Goal: Task Accomplishment & Management: Use online tool/utility

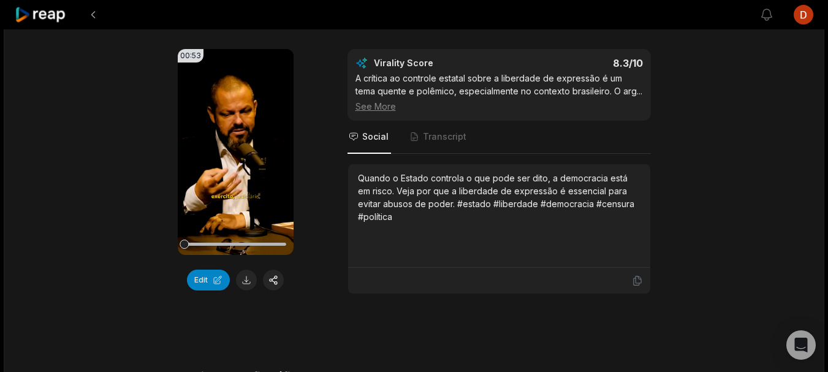
scroll to position [1655, 0]
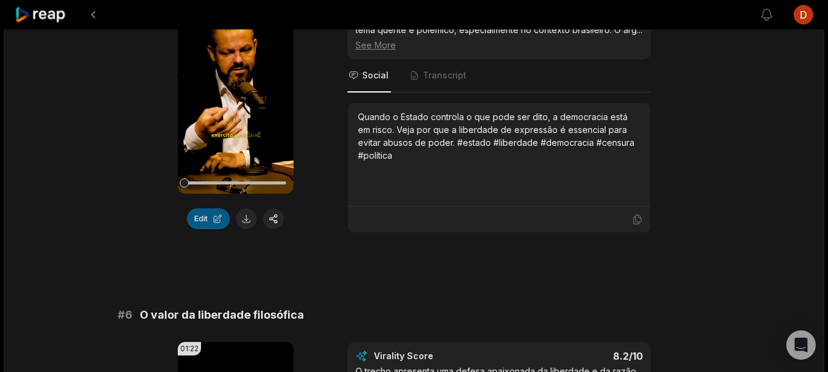
click at [207, 224] on button "Edit" at bounding box center [208, 218] width 43 height 21
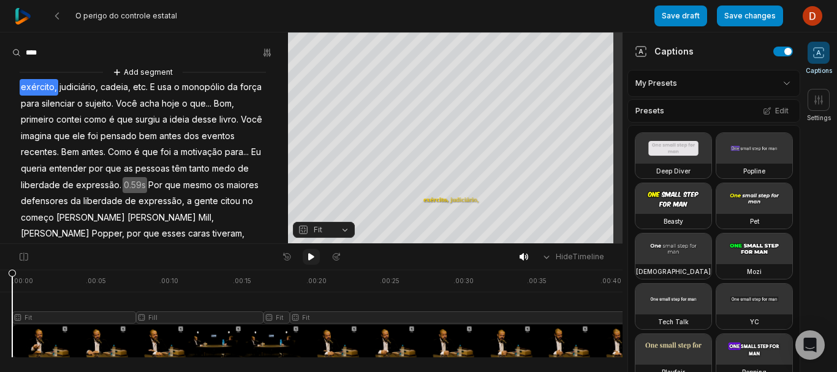
click at [316, 257] on button at bounding box center [311, 257] width 17 height 16
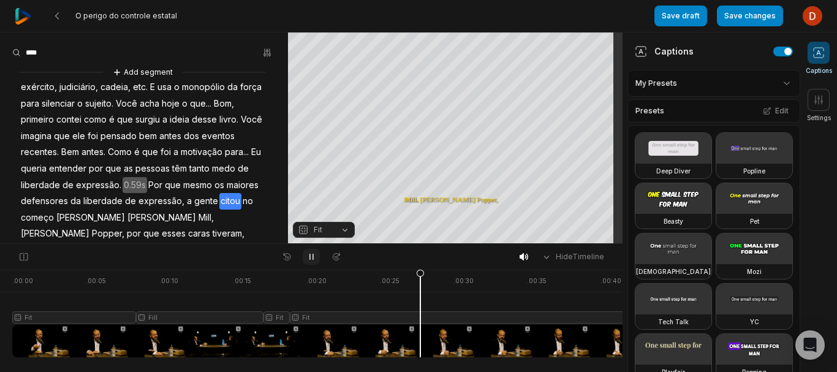
click at [317, 252] on button at bounding box center [311, 257] width 17 height 16
click at [313, 259] on icon at bounding box center [311, 257] width 10 height 10
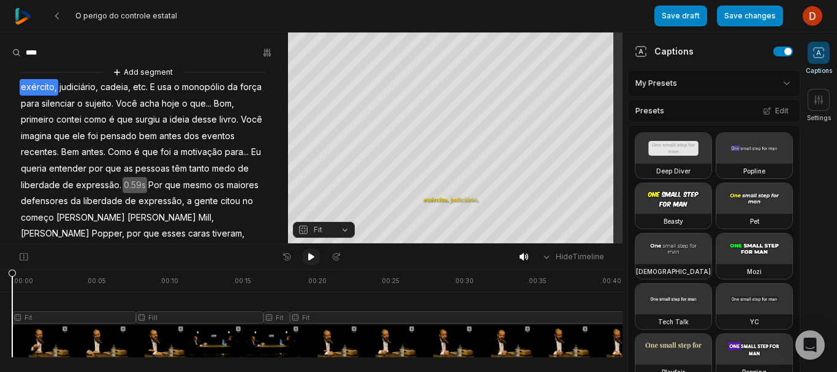
click at [314, 259] on icon at bounding box center [311, 257] width 10 height 10
click at [56, 7] on button at bounding box center [57, 16] width 22 height 22
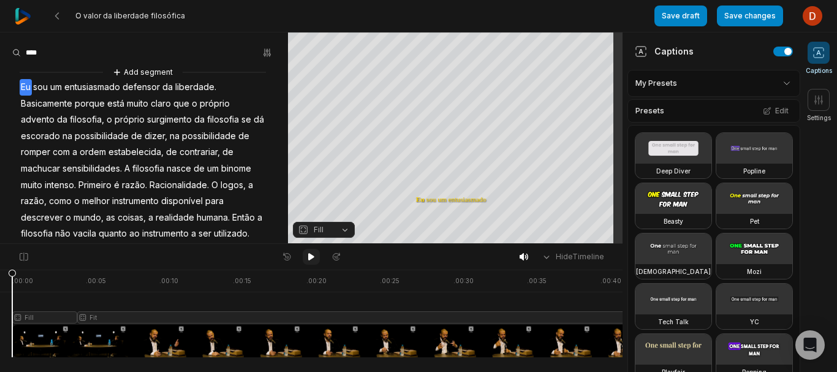
click at [317, 255] on button at bounding box center [311, 257] width 17 height 16
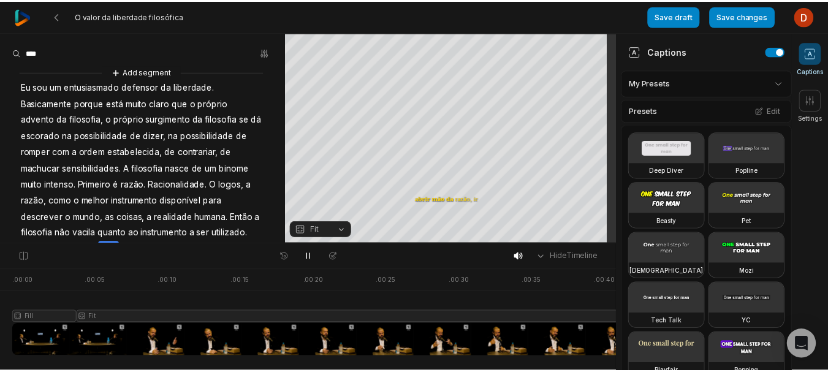
scroll to position [186, 0]
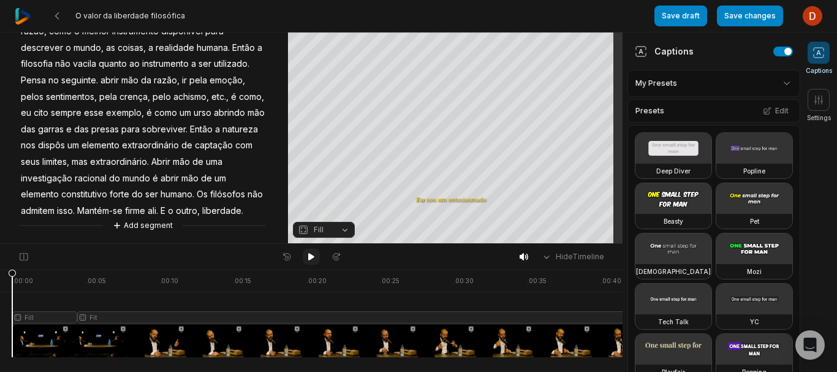
click at [314, 257] on icon at bounding box center [311, 256] width 6 height 7
click at [314, 257] on icon at bounding box center [311, 257] width 10 height 10
click at [774, 15] on button "Save changes" at bounding box center [750, 16] width 66 height 21
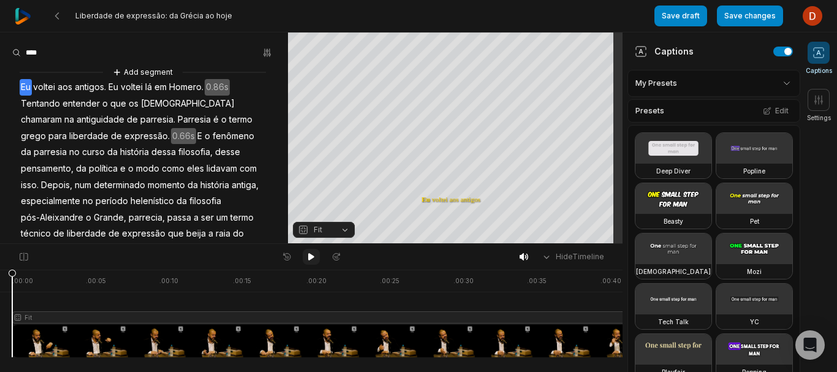
click at [315, 257] on icon at bounding box center [311, 257] width 10 height 10
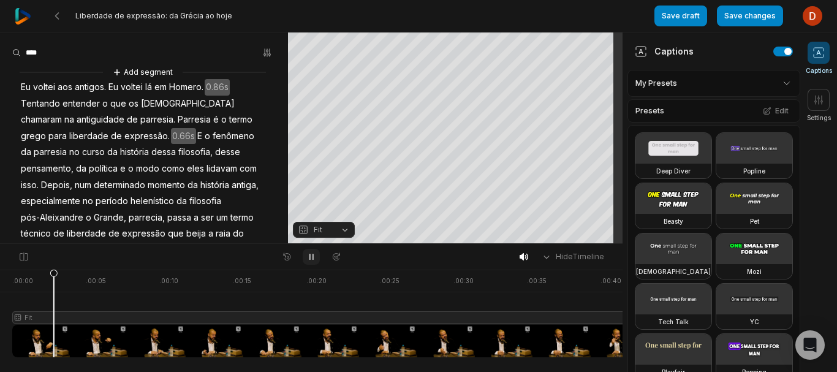
click at [316, 258] on icon at bounding box center [311, 257] width 10 height 10
click at [311, 254] on icon at bounding box center [311, 257] width 10 height 10
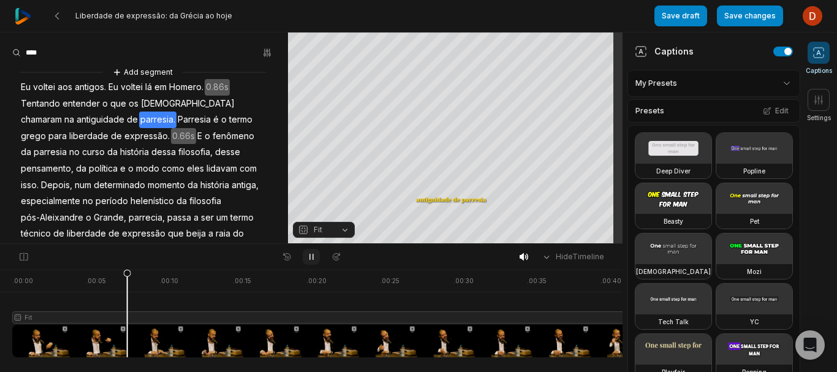
click at [316, 256] on icon at bounding box center [311, 257] width 10 height 10
click at [316, 260] on button at bounding box center [311, 257] width 17 height 16
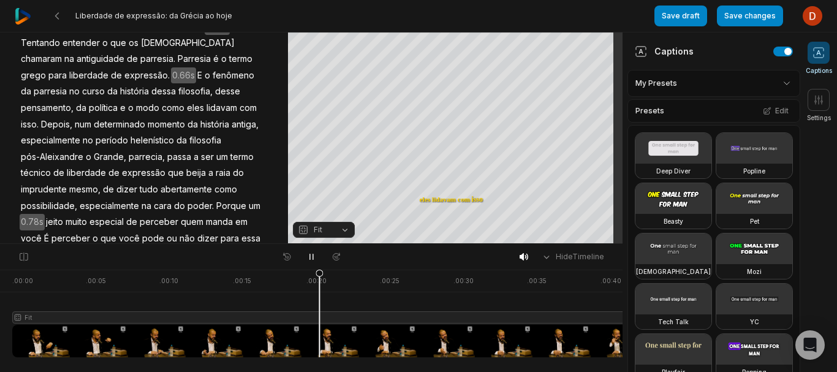
scroll to position [61, 0]
click at [313, 259] on icon at bounding box center [311, 257] width 10 height 10
click at [144, 153] on span "parrecia," at bounding box center [146, 156] width 39 height 17
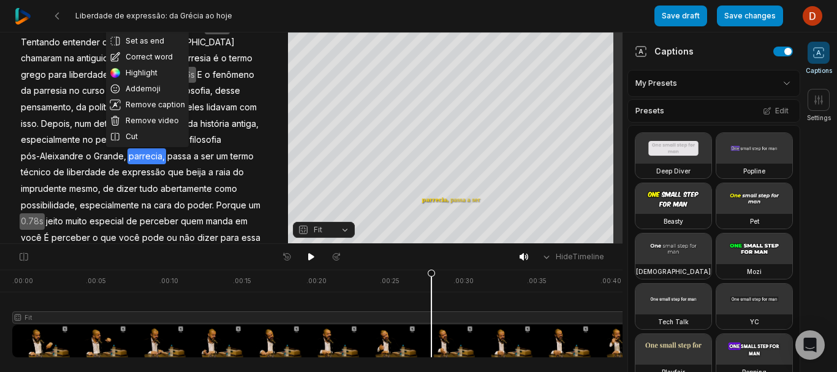
click at [152, 155] on span "parrecia," at bounding box center [146, 156] width 39 height 17
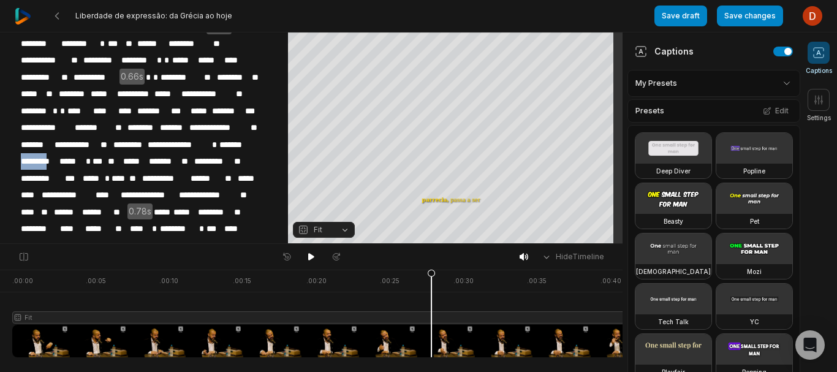
click at [58, 155] on span "*********" at bounding box center [39, 161] width 39 height 17
click at [314, 259] on icon at bounding box center [311, 257] width 10 height 10
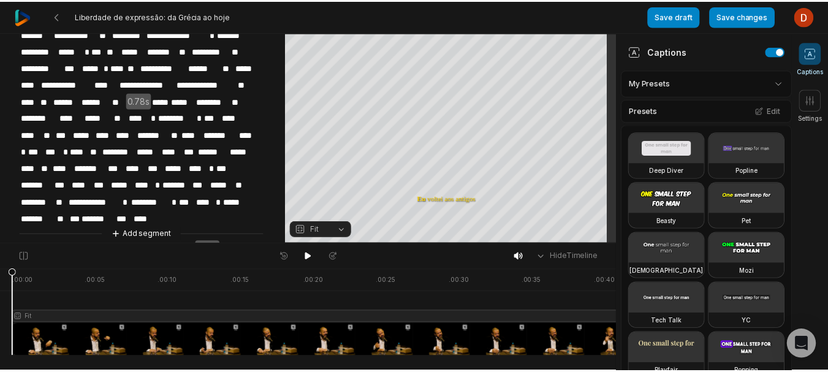
scroll to position [20, 0]
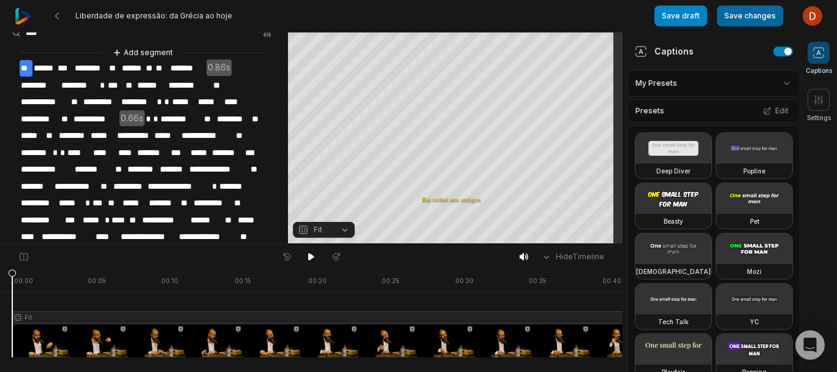
click at [751, 15] on button "Save changes" at bounding box center [750, 16] width 66 height 21
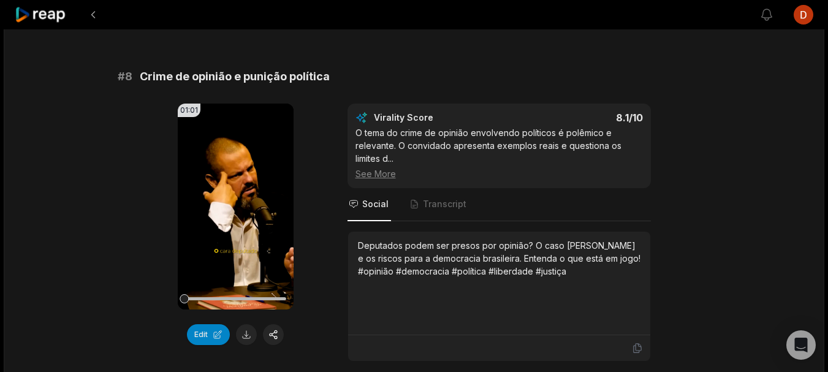
scroll to position [2635, 0]
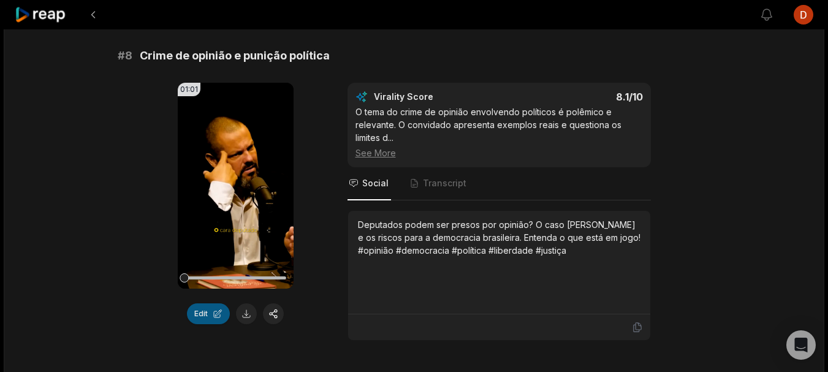
click at [195, 314] on button "Edit" at bounding box center [208, 313] width 43 height 21
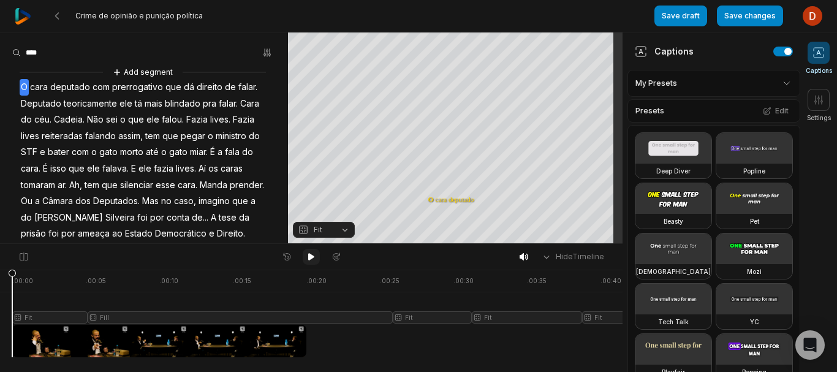
click at [313, 256] on icon at bounding box center [311, 257] width 10 height 10
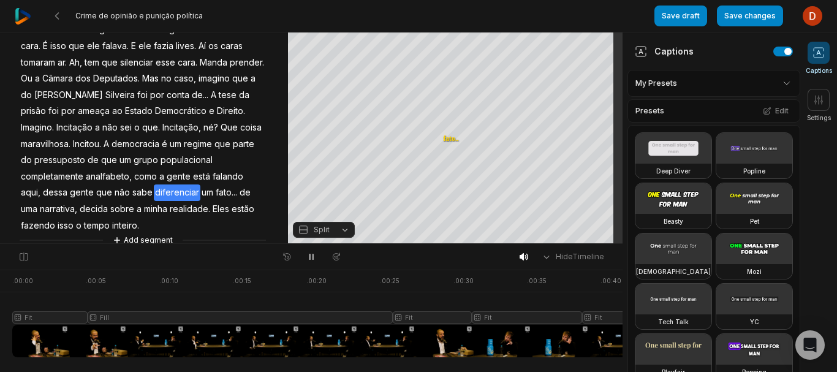
scroll to position [137, 0]
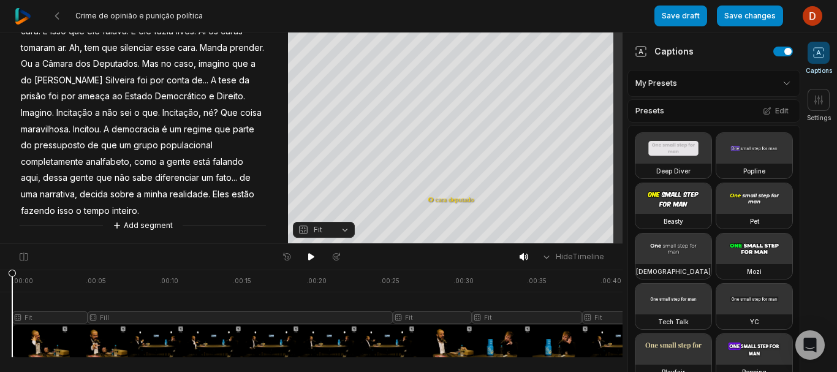
click at [348, 335] on div at bounding box center [465, 314] width 906 height 88
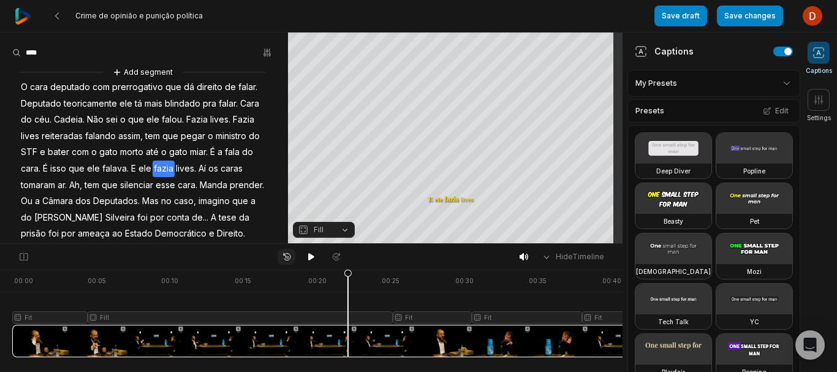
scroll to position [137, 0]
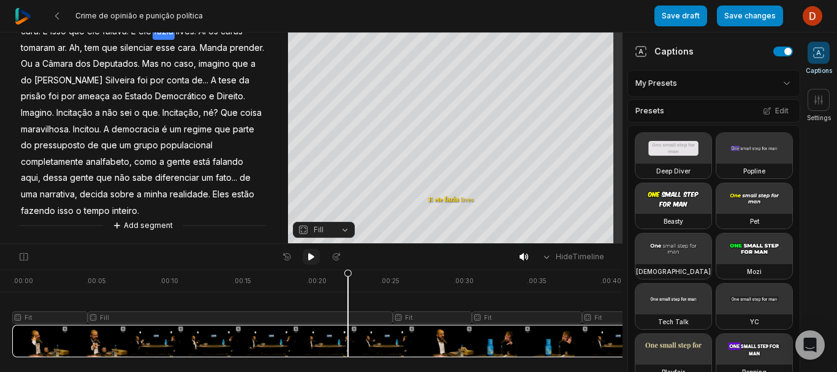
click at [305, 251] on button at bounding box center [311, 257] width 17 height 16
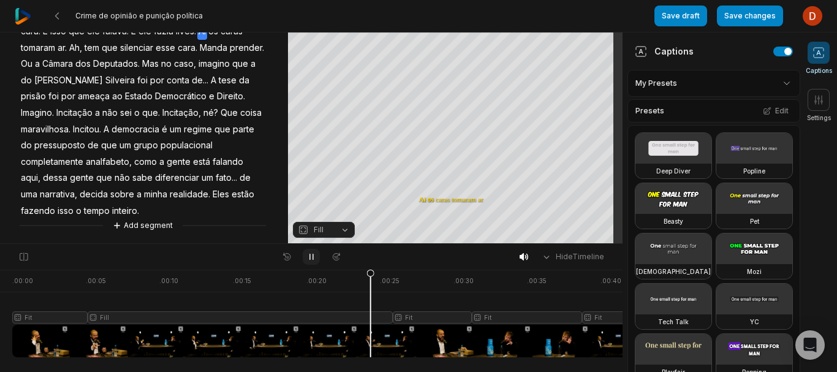
click at [305, 251] on button at bounding box center [311, 257] width 17 height 16
click at [313, 252] on icon at bounding box center [311, 257] width 10 height 10
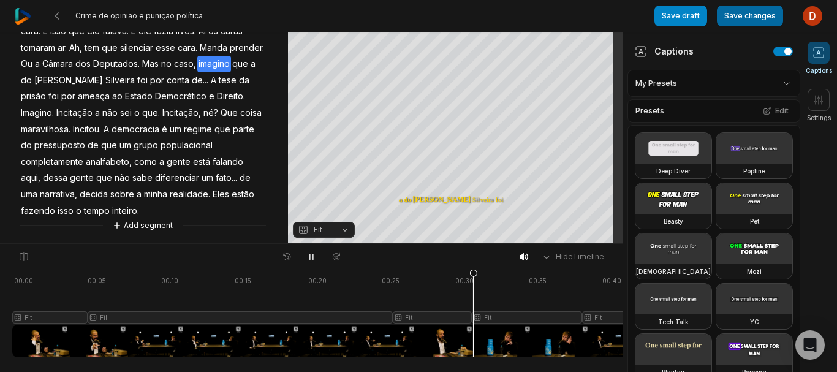
click at [761, 13] on button "Save changes" at bounding box center [750, 16] width 66 height 21
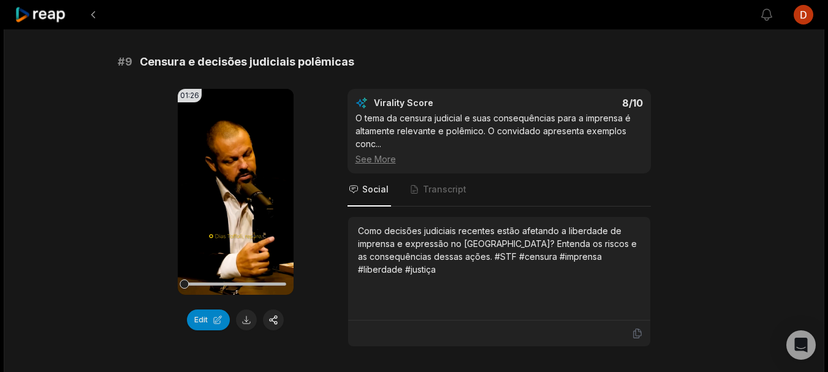
scroll to position [3003, 0]
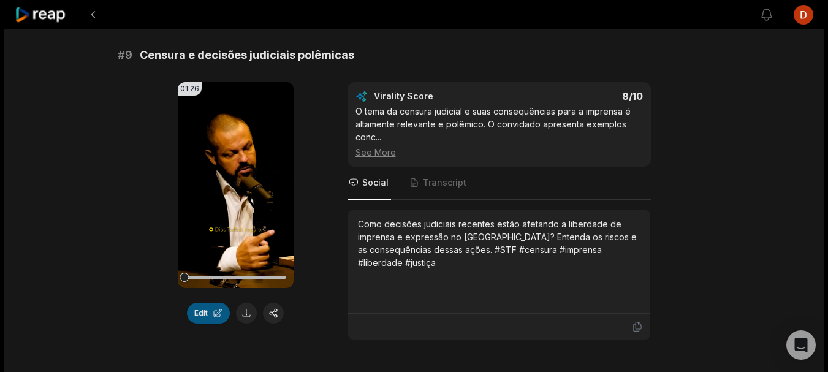
click at [204, 309] on button "Edit" at bounding box center [208, 313] width 43 height 21
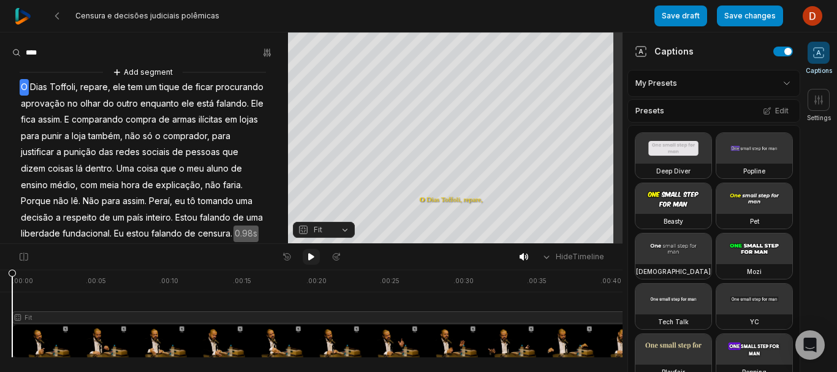
click at [307, 254] on icon at bounding box center [311, 257] width 10 height 10
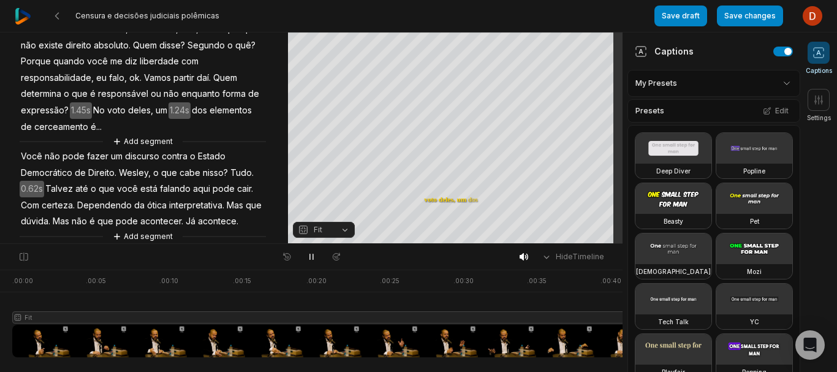
scroll to position [232, 0]
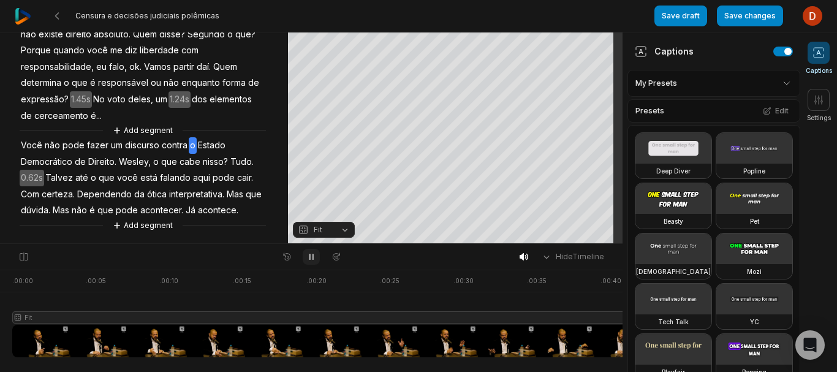
click at [312, 260] on icon at bounding box center [311, 257] width 10 height 10
click at [306, 259] on icon at bounding box center [311, 257] width 10 height 10
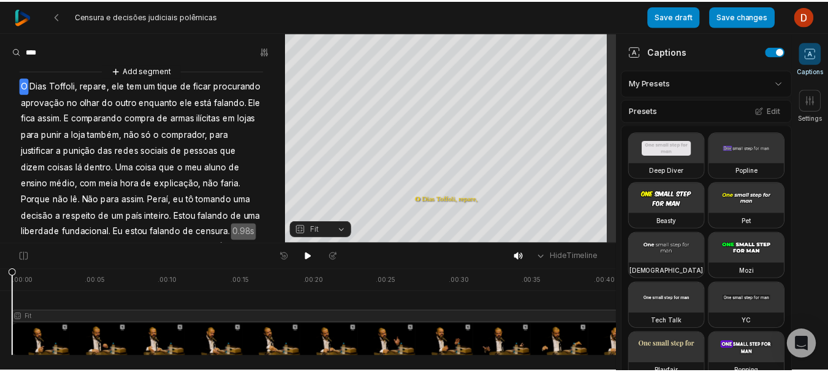
scroll to position [0, 0]
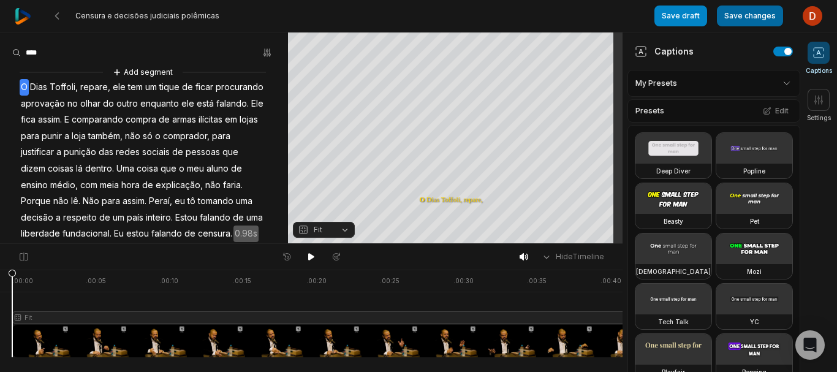
click at [763, 12] on button "Save changes" at bounding box center [750, 16] width 66 height 21
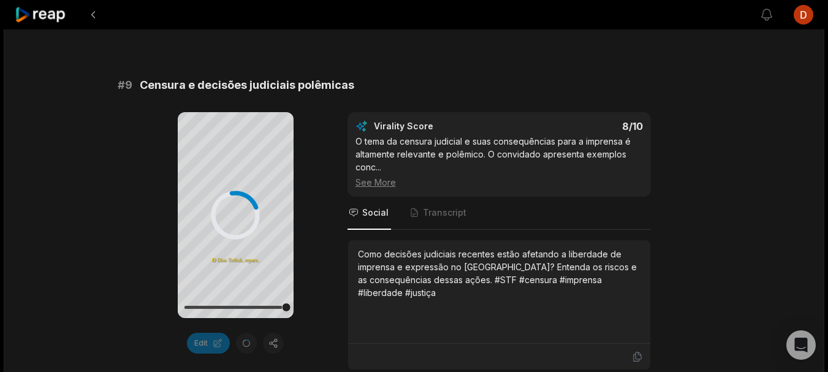
scroll to position [3371, 0]
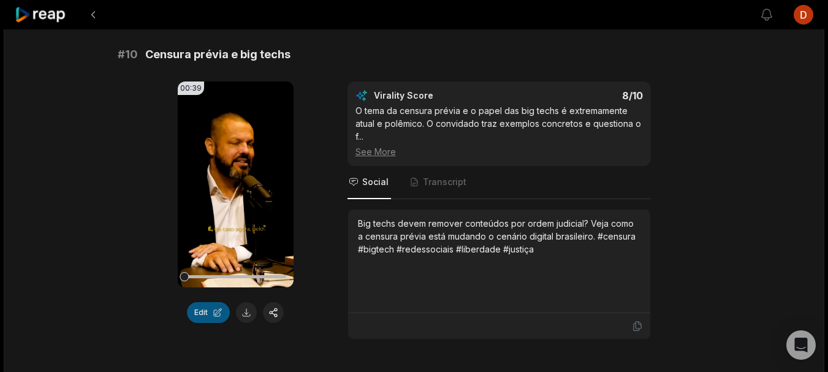
click at [200, 311] on button "Edit" at bounding box center [208, 312] width 43 height 21
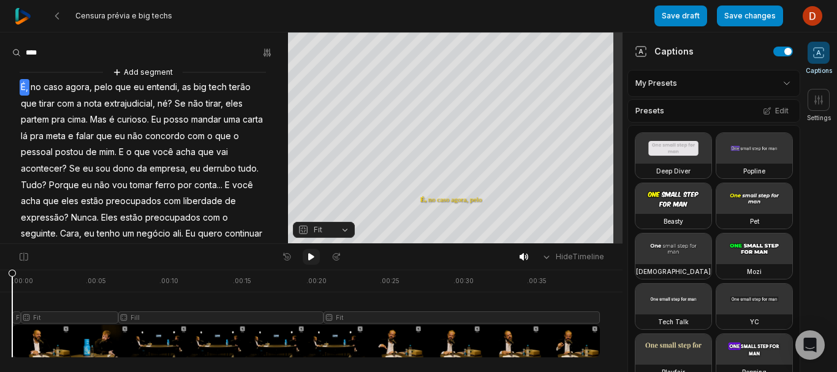
click at [313, 257] on icon at bounding box center [311, 256] width 6 height 7
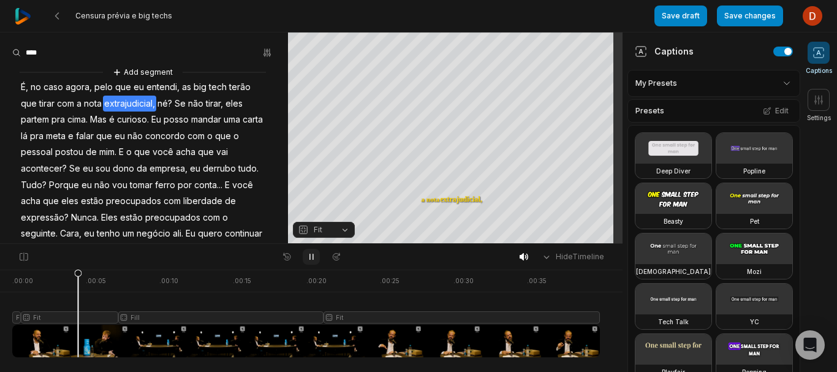
click at [313, 264] on button at bounding box center [311, 257] width 17 height 16
click at [316, 259] on icon at bounding box center [311, 257] width 10 height 10
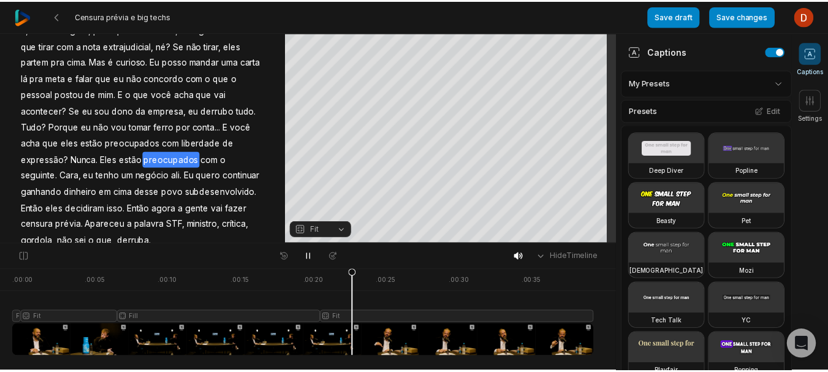
scroll to position [88, 0]
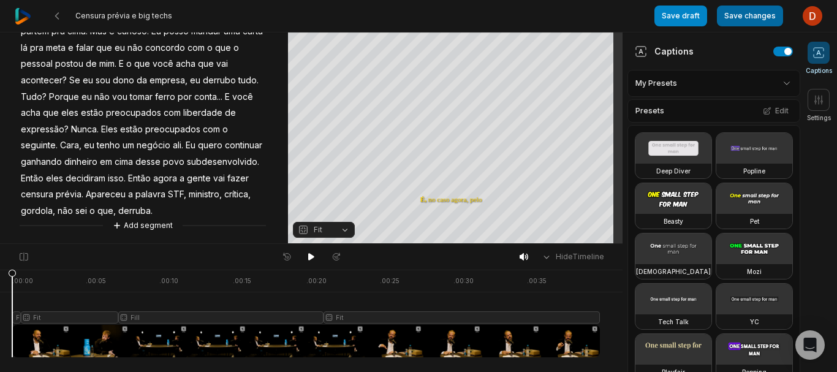
click at [734, 8] on button "Save changes" at bounding box center [750, 16] width 66 height 21
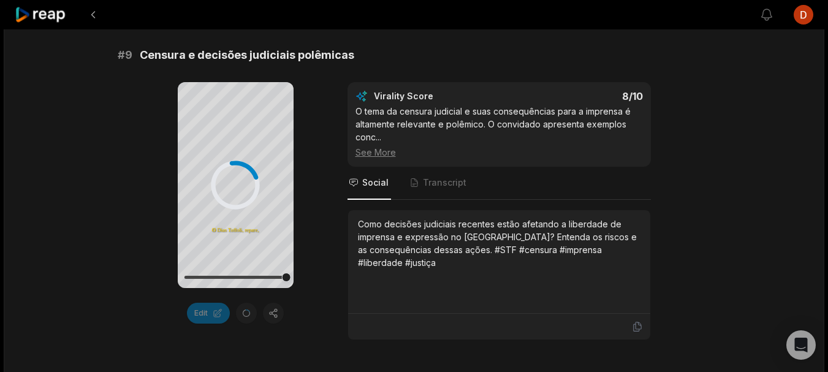
scroll to position [3460, 0]
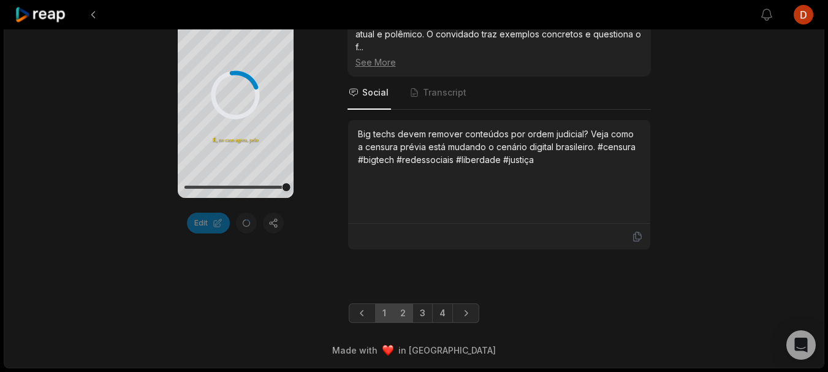
click at [401, 316] on link "2" at bounding box center [403, 313] width 20 height 20
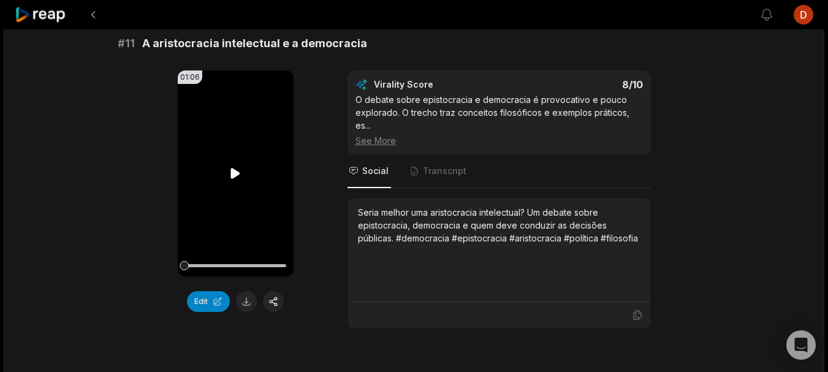
scroll to position [123, 0]
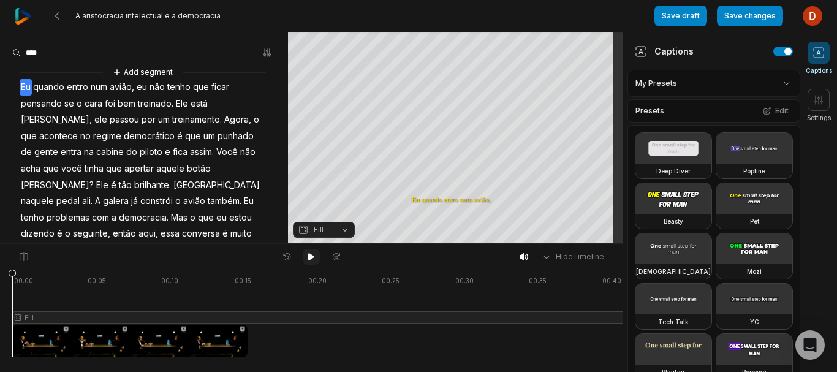
click at [309, 252] on icon at bounding box center [311, 257] width 10 height 10
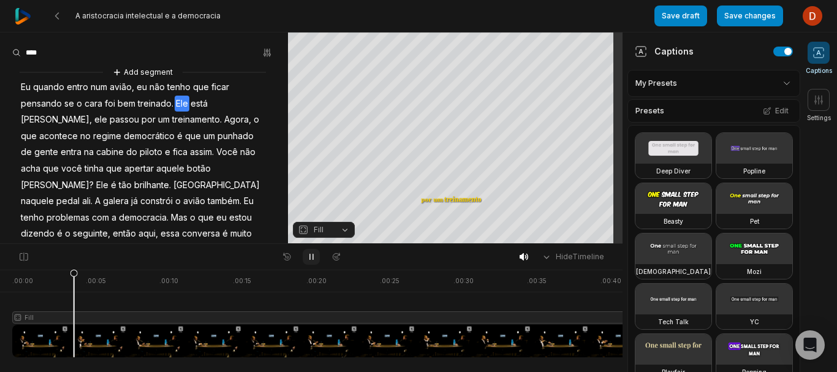
click at [309, 252] on icon at bounding box center [311, 257] width 10 height 10
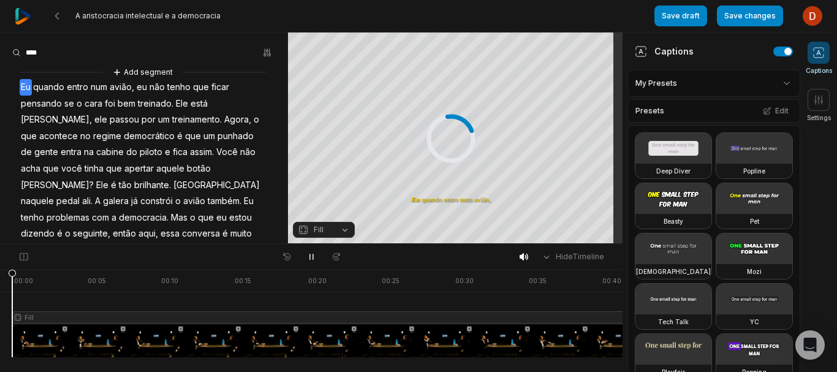
drag, startPoint x: 291, startPoint y: 280, endPoint x: 0, endPoint y: 283, distance: 291.1
click at [0, 283] on div ". 00:00 . 00:05 . 00:10 . 00:15 . 00:20 . 00:25 . 00:30 . 00:35 . 00:40 . 00:45…" at bounding box center [311, 321] width 623 height 102
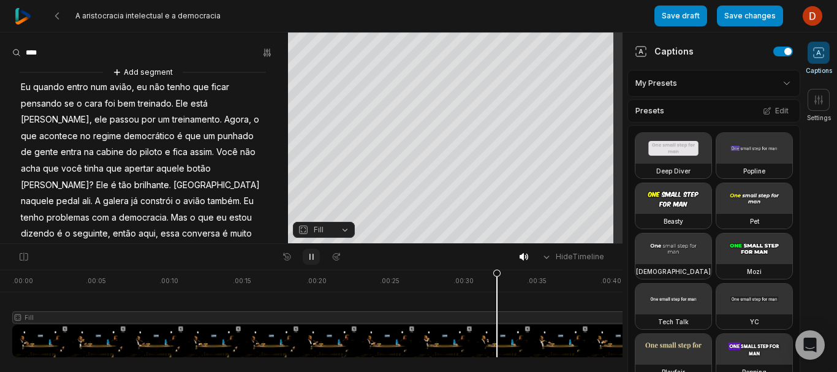
click at [317, 257] on button at bounding box center [311, 257] width 17 height 16
click at [314, 256] on icon at bounding box center [311, 257] width 10 height 10
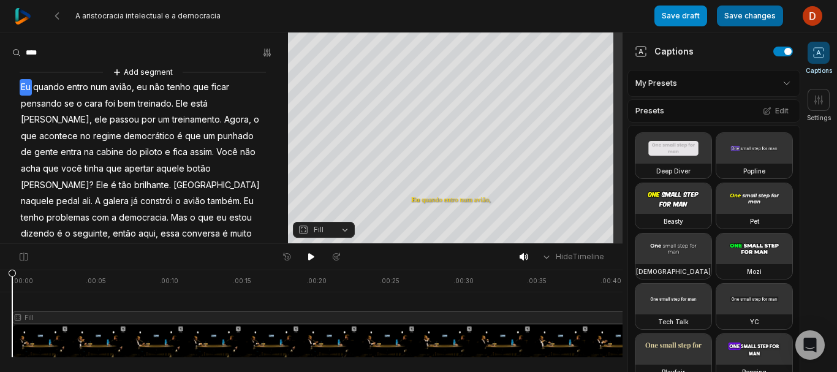
click at [769, 9] on button "Save changes" at bounding box center [750, 16] width 66 height 21
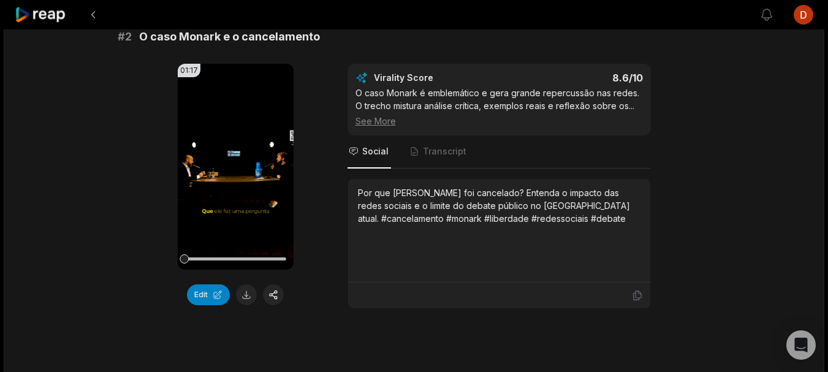
scroll to position [3460, 0]
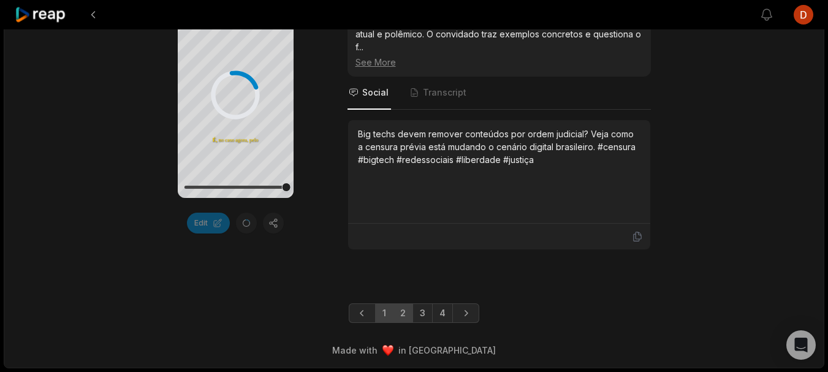
click at [398, 313] on link "2" at bounding box center [403, 313] width 20 height 20
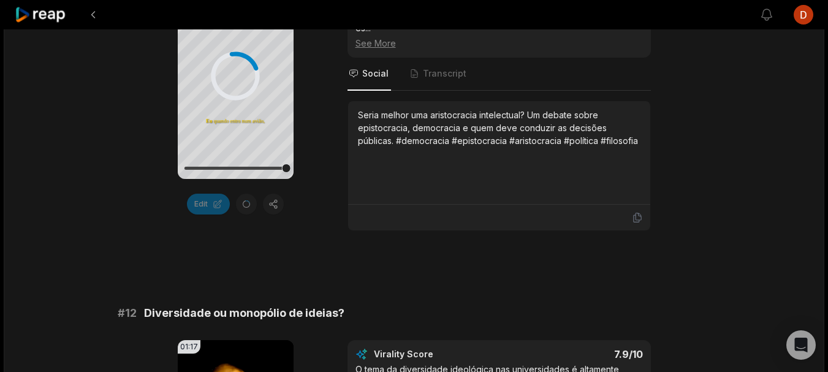
scroll to position [212, 0]
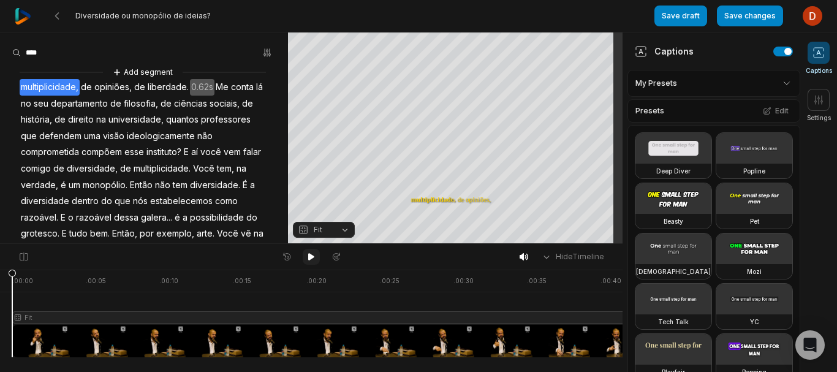
click at [305, 256] on button at bounding box center [311, 257] width 17 height 16
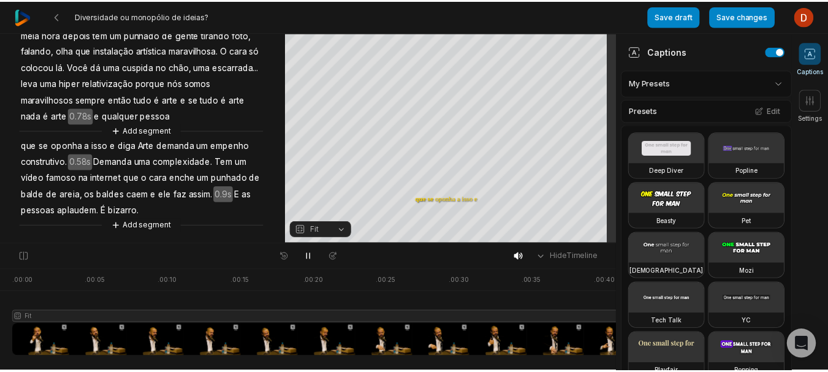
scroll to position [249, 0]
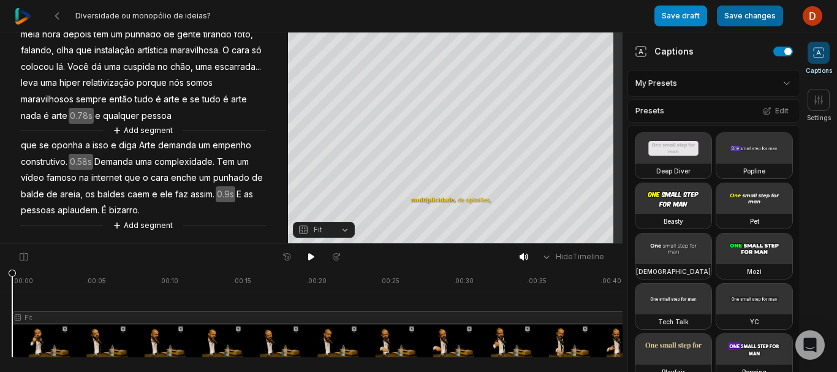
click at [747, 17] on button "Save changes" at bounding box center [750, 16] width 66 height 21
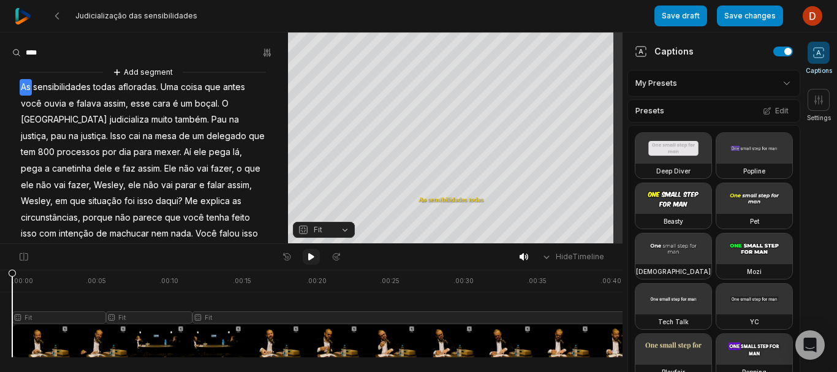
click at [318, 262] on button at bounding box center [311, 257] width 17 height 16
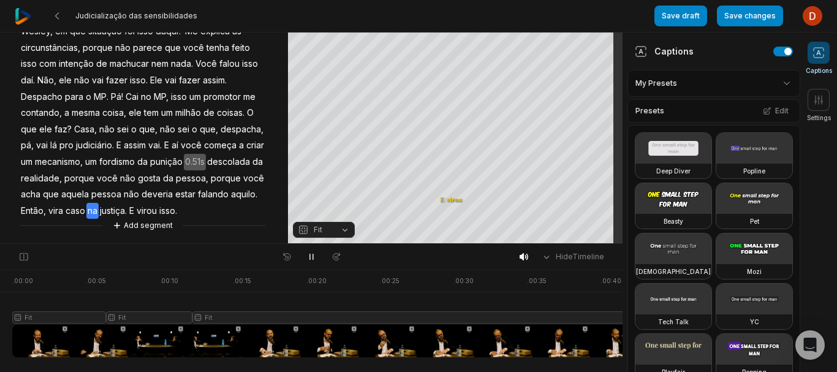
scroll to position [186, 0]
click at [75, 137] on span "pro" at bounding box center [66, 145] width 17 height 17
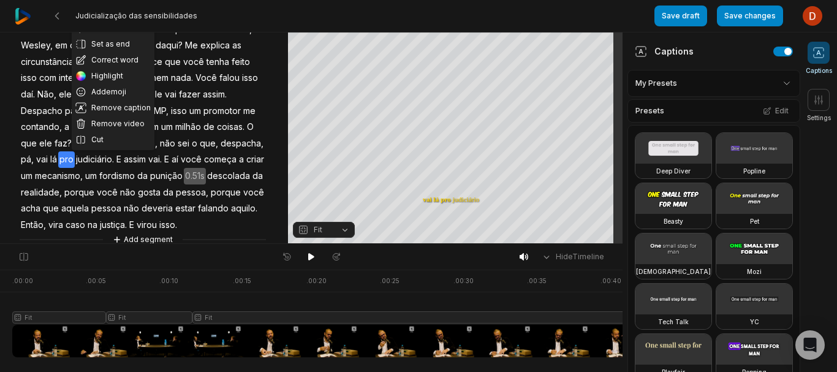
scroll to position [125, 0]
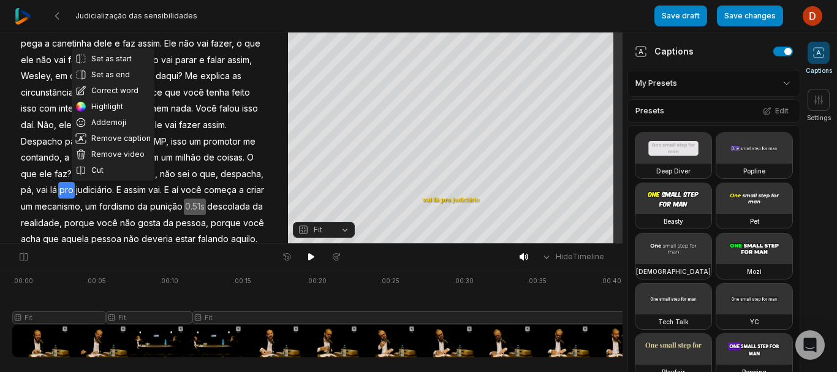
click at [38, 101] on span "isso" at bounding box center [29, 109] width 18 height 17
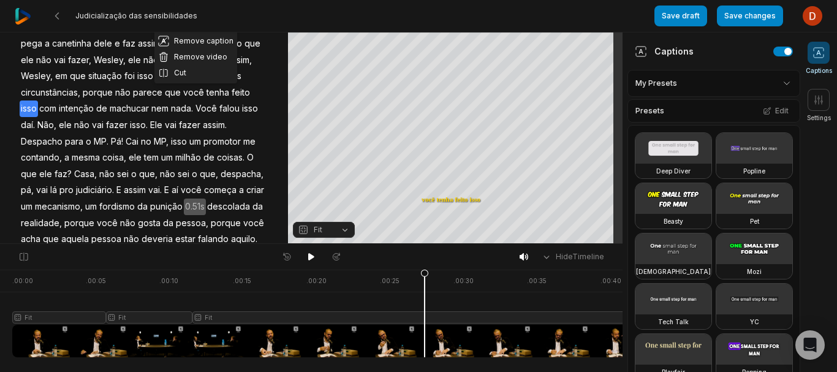
click at [93, 57] on span "Wesley," at bounding box center [110, 60] width 34 height 17
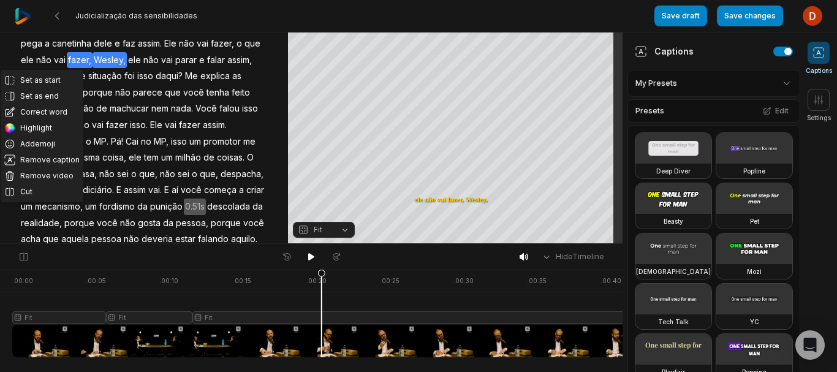
click at [93, 55] on span "Wesley," at bounding box center [110, 60] width 34 height 17
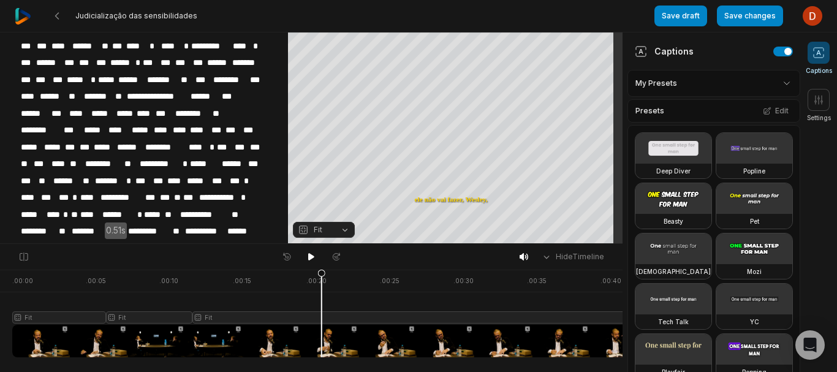
click at [231, 63] on span "*******" at bounding box center [248, 63] width 34 height 17
drag, startPoint x: 49, startPoint y: 59, endPoint x: 28, endPoint y: 65, distance: 21.7
click at [231, 65] on span "*******" at bounding box center [248, 63] width 34 height 17
click at [231, 61] on span "*******" at bounding box center [248, 63] width 34 height 17
click at [180, 72] on span "*******" at bounding box center [163, 80] width 34 height 17
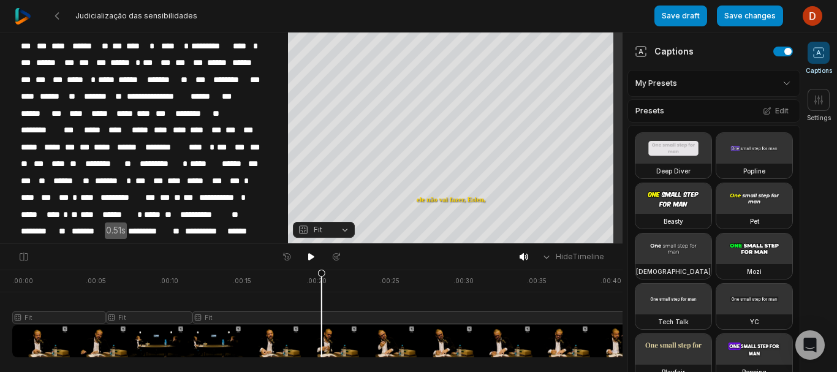
click at [180, 72] on span "*******" at bounding box center [163, 80] width 34 height 17
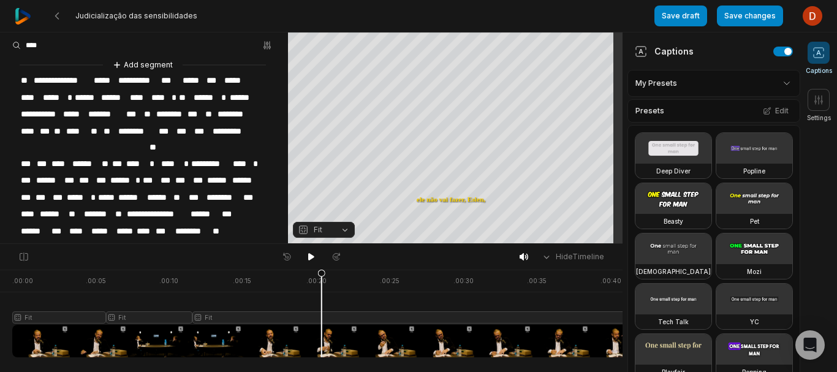
scroll to position [2, 0]
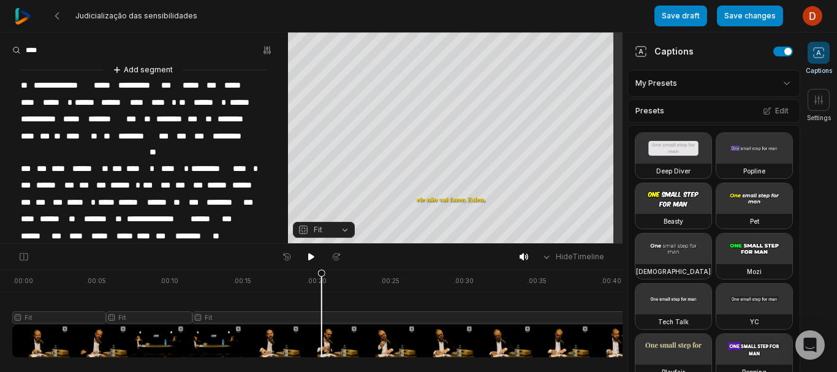
click at [42, 53] on input at bounding box center [58, 50] width 92 height 18
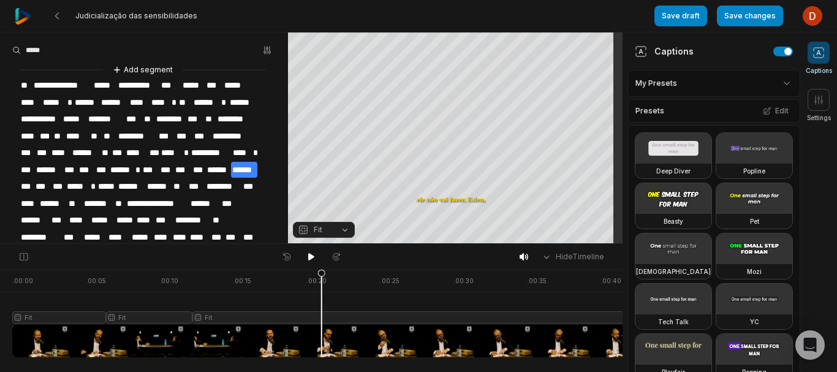
type input "*****"
click at [734, 20] on button "Save changes" at bounding box center [750, 16] width 66 height 21
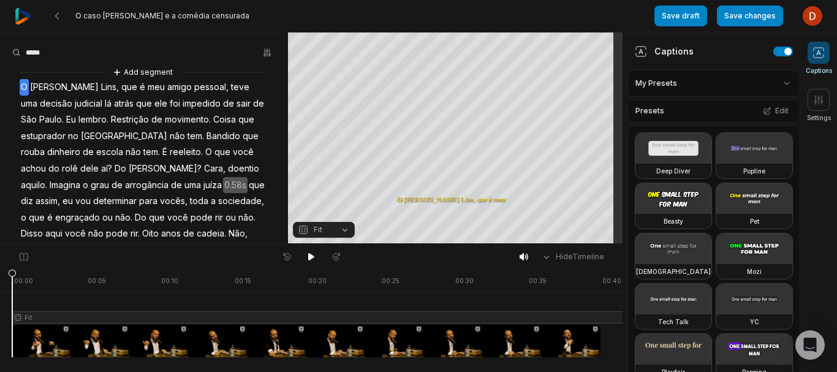
type input "*****"
click at [110, 177] on span "grau" at bounding box center [99, 185] width 21 height 17
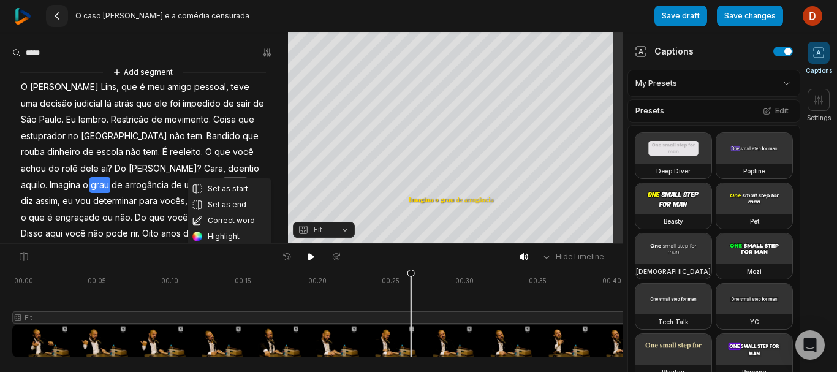
click at [54, 15] on icon at bounding box center [57, 16] width 10 height 10
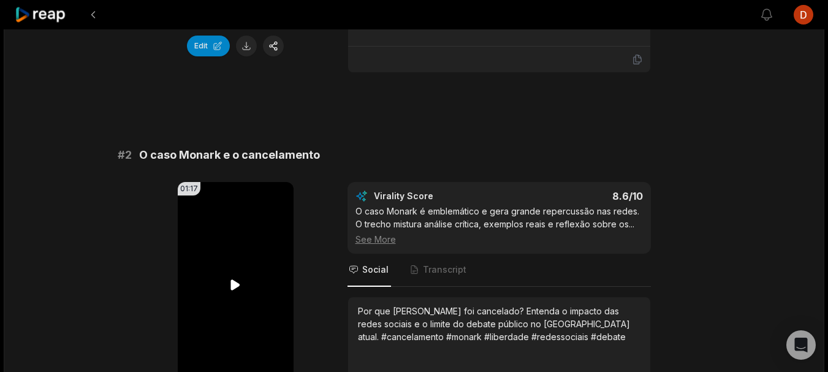
scroll to position [490, 0]
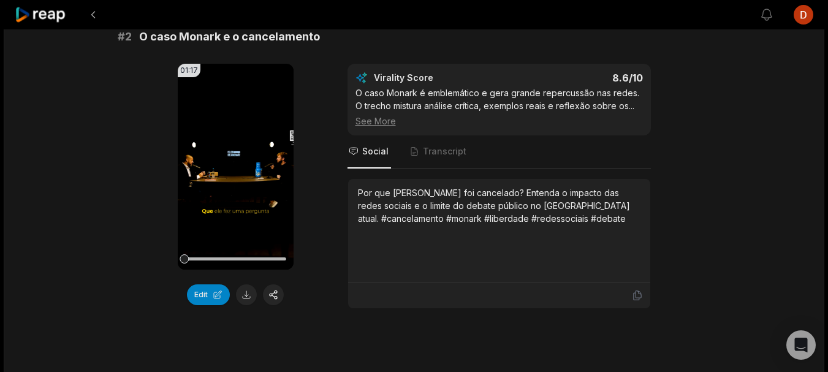
click at [374, 118] on div "See More" at bounding box center [498, 121] width 287 height 13
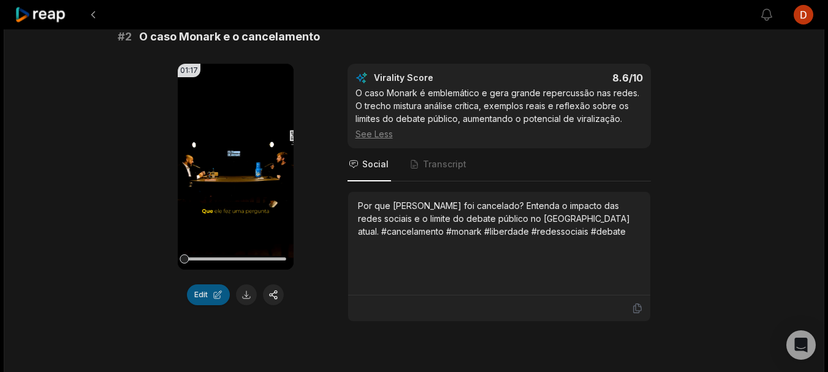
click at [199, 298] on button "Edit" at bounding box center [208, 294] width 43 height 21
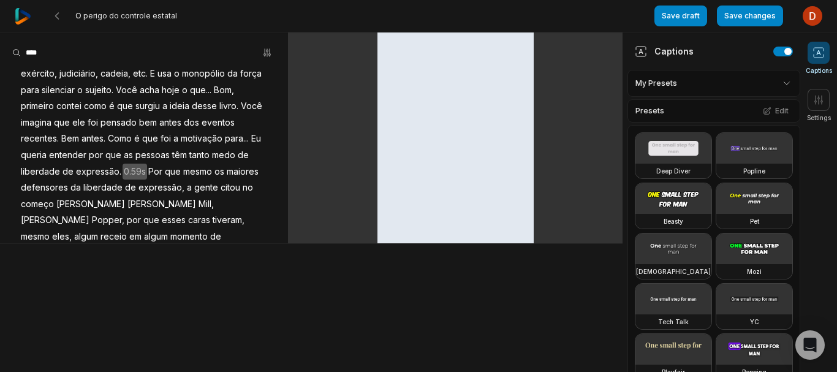
click at [61, 53] on input at bounding box center [58, 53] width 92 height 18
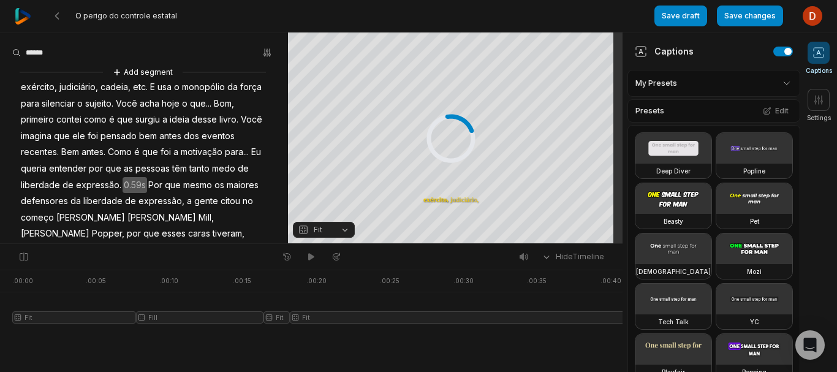
type input "******"
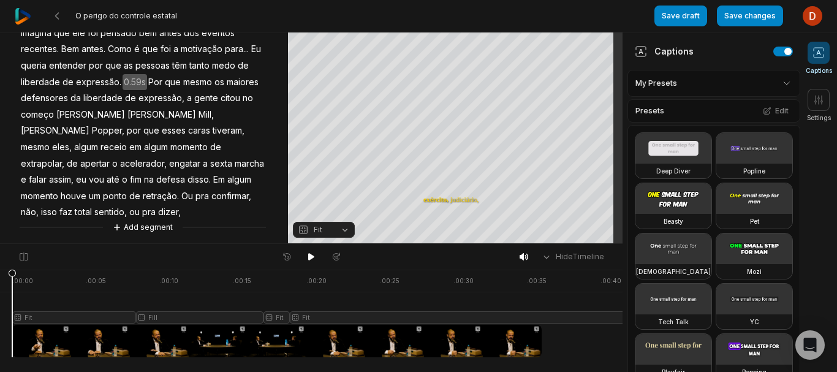
scroll to position [105, 0]
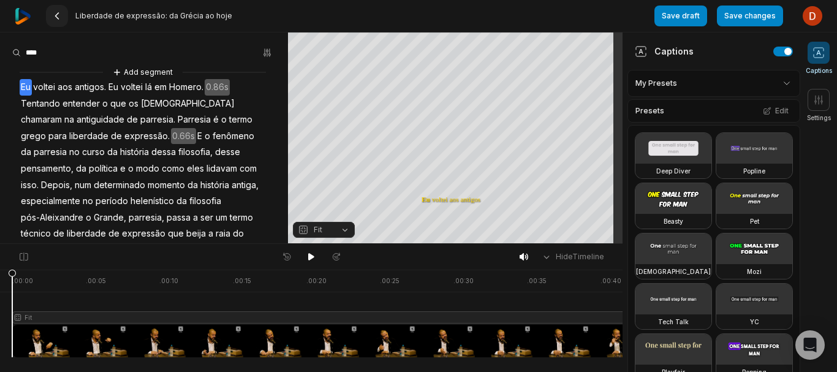
click at [55, 17] on icon at bounding box center [57, 16] width 10 height 10
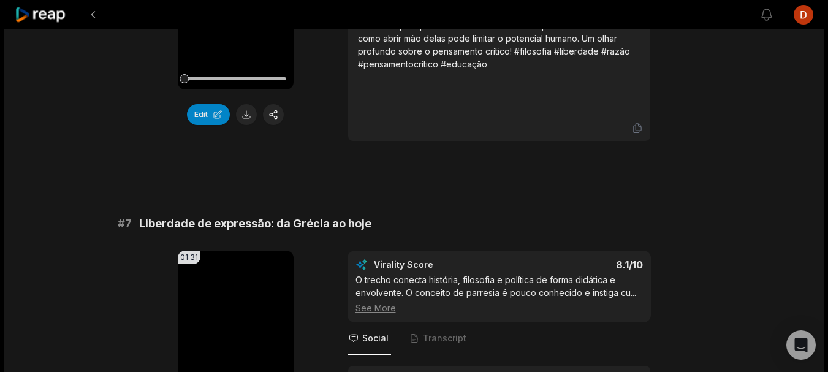
scroll to position [2329, 0]
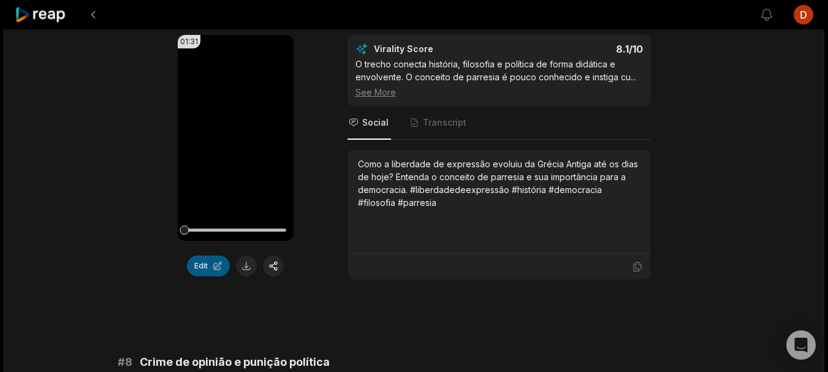
click at [207, 272] on button "Edit" at bounding box center [208, 266] width 43 height 21
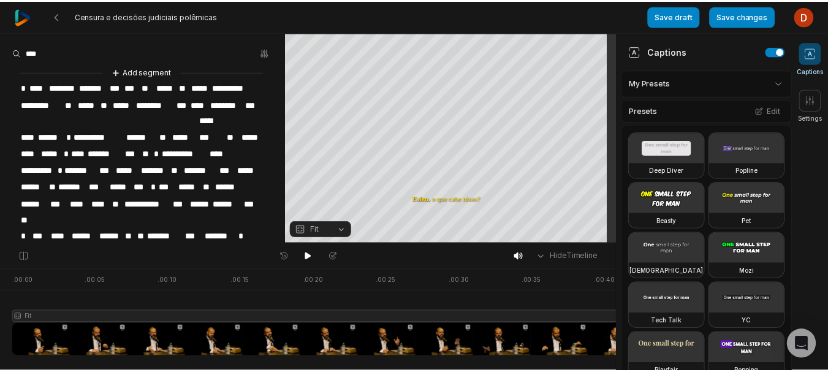
scroll to position [232, 0]
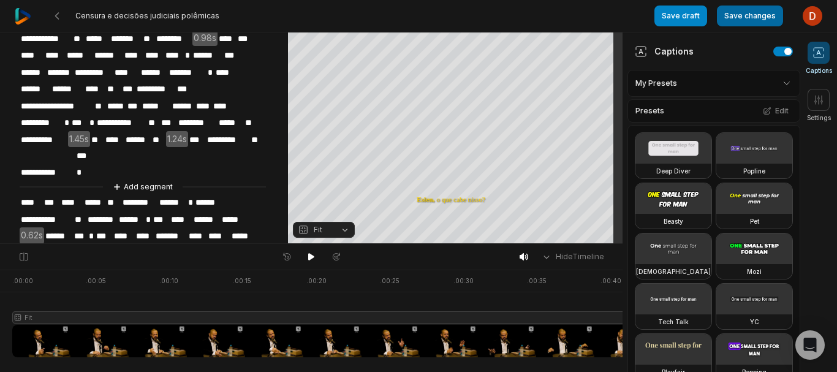
click at [742, 16] on button "Save changes" at bounding box center [750, 16] width 66 height 21
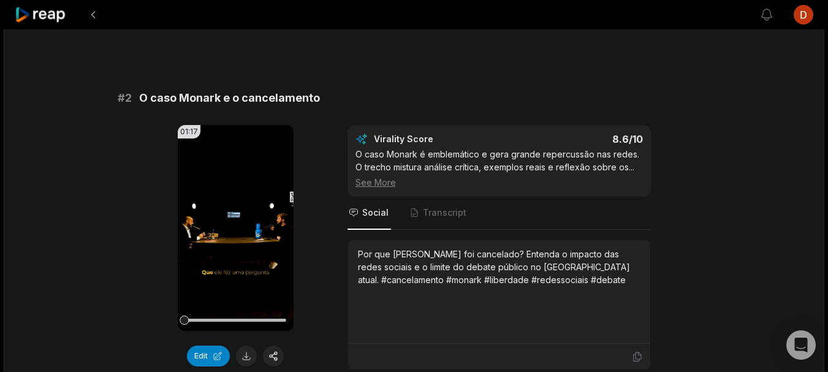
scroll to position [2696, 0]
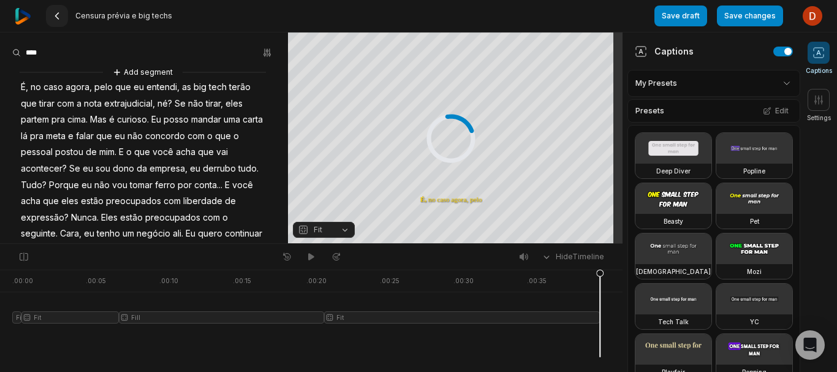
click at [59, 13] on 335 at bounding box center [57, 16] width 3 height 6
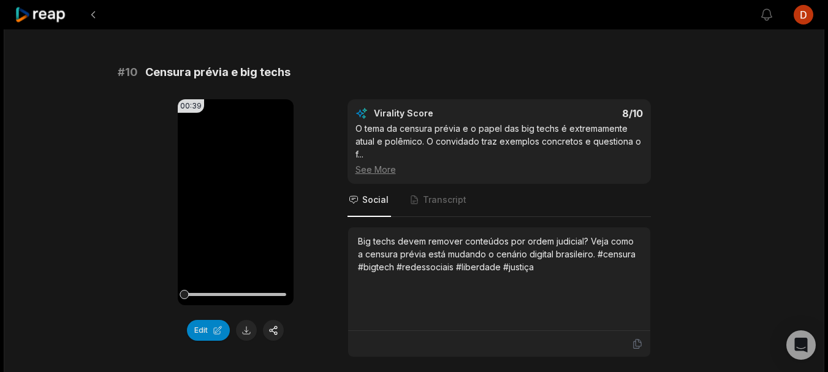
scroll to position [3460, 0]
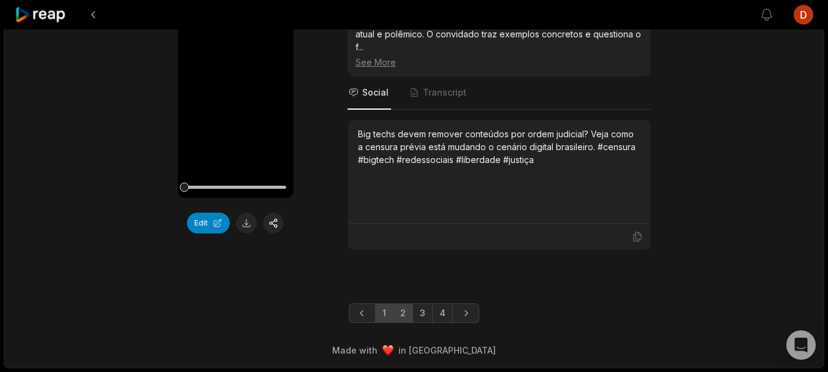
click at [398, 314] on link "2" at bounding box center [403, 313] width 20 height 20
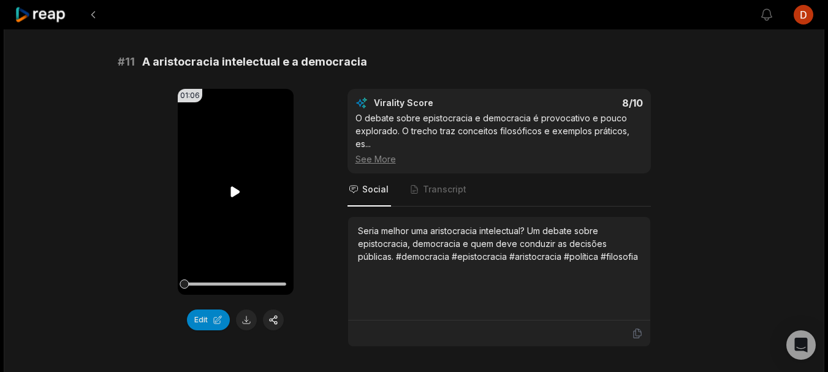
scroll to position [151, 0]
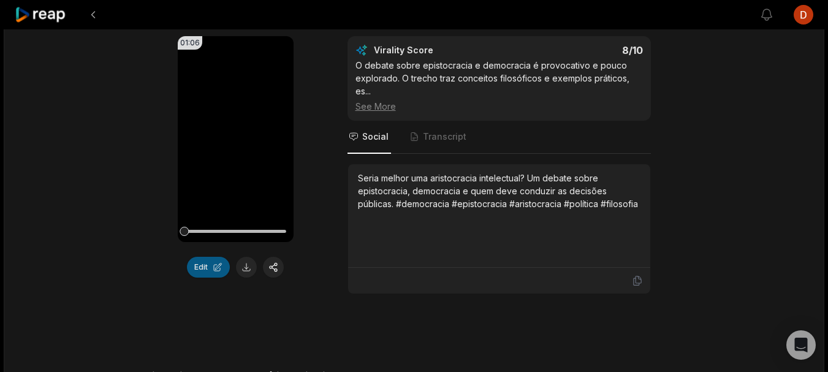
click at [201, 264] on button "Edit" at bounding box center [208, 267] width 43 height 21
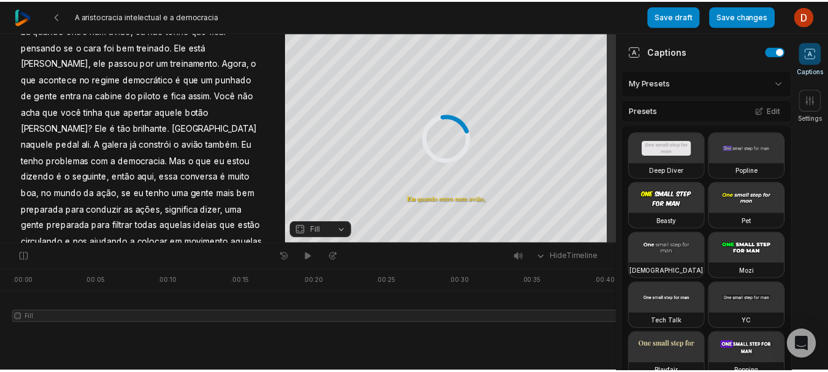
scroll to position [18, 0]
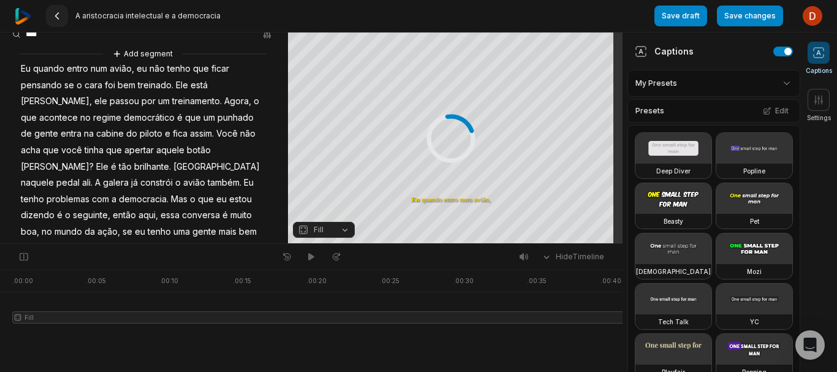
click at [63, 12] on button at bounding box center [57, 16] width 22 height 22
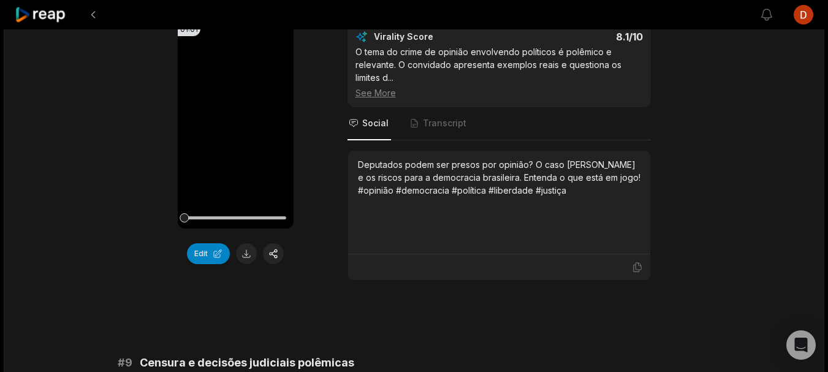
scroll to position [3460, 0]
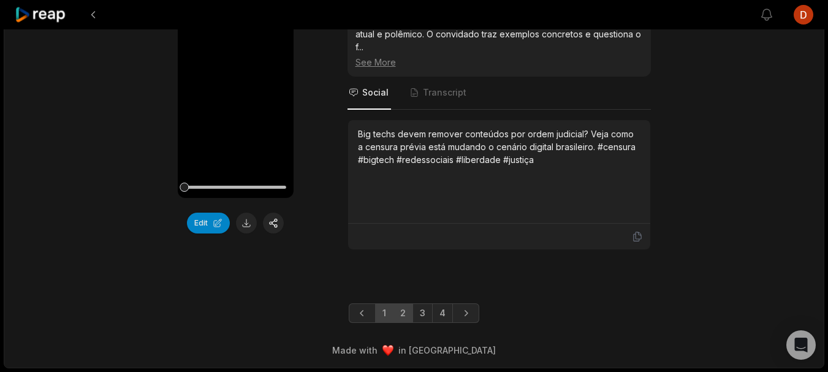
click at [400, 318] on link "2" at bounding box center [403, 313] width 20 height 20
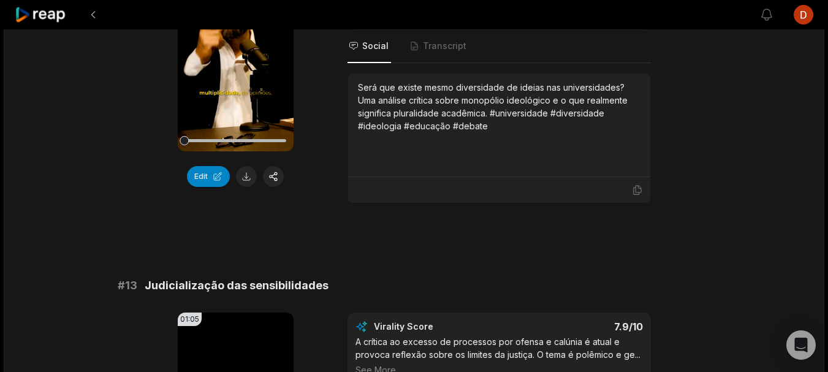
scroll to position [580, 0]
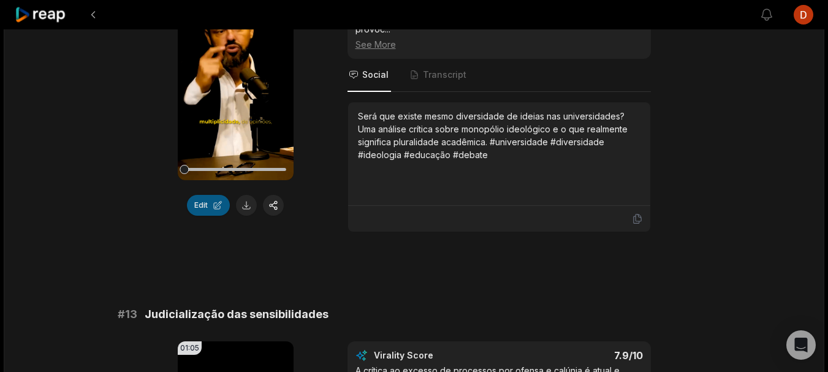
click at [200, 199] on button "Edit" at bounding box center [208, 205] width 43 height 21
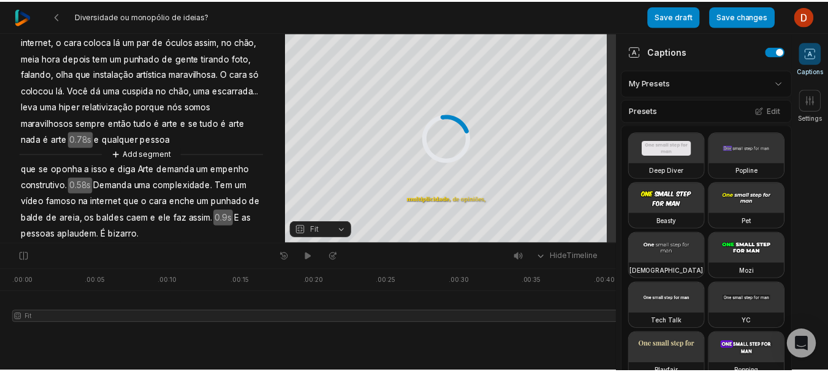
scroll to position [249, 0]
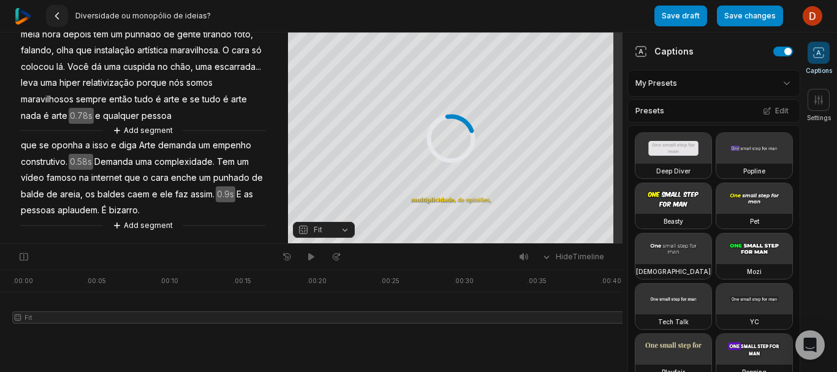
click at [58, 17] on icon at bounding box center [57, 16] width 10 height 10
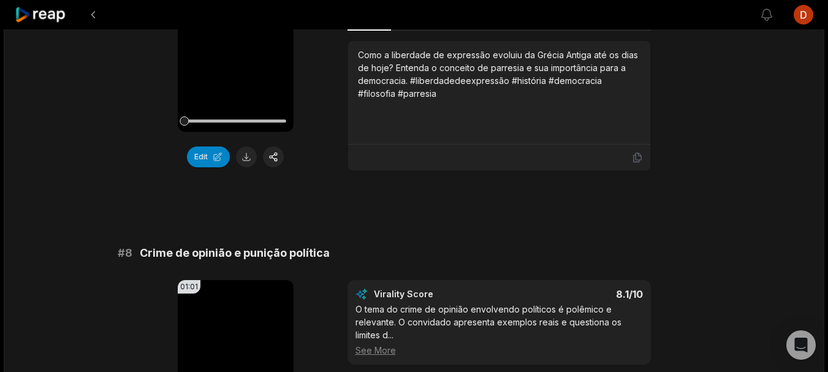
scroll to position [3460, 0]
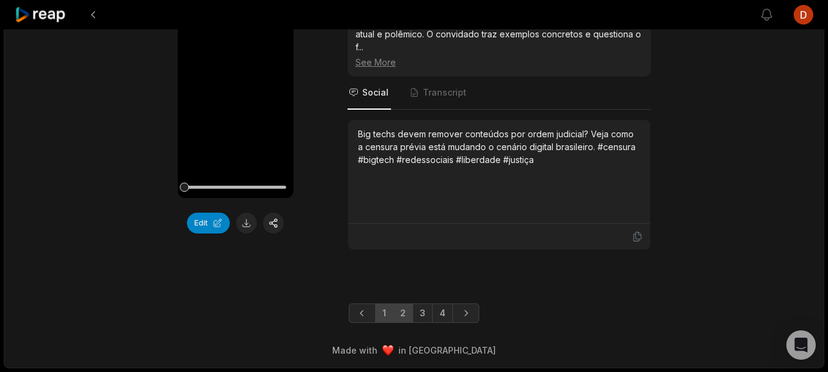
click at [406, 321] on link "2" at bounding box center [403, 313] width 20 height 20
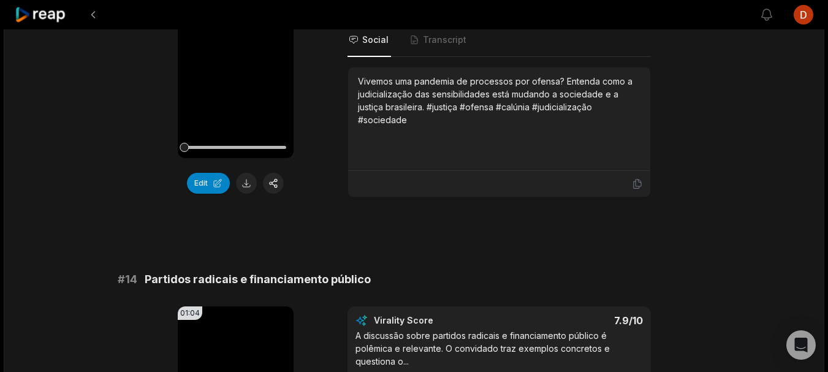
scroll to position [825, 0]
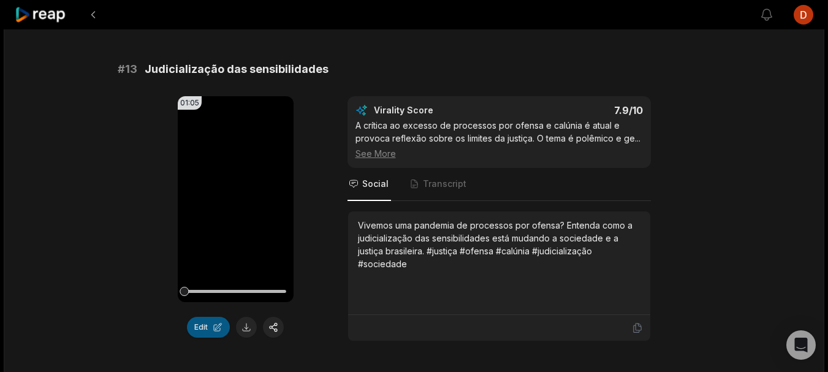
click at [204, 326] on button "Edit" at bounding box center [208, 327] width 43 height 21
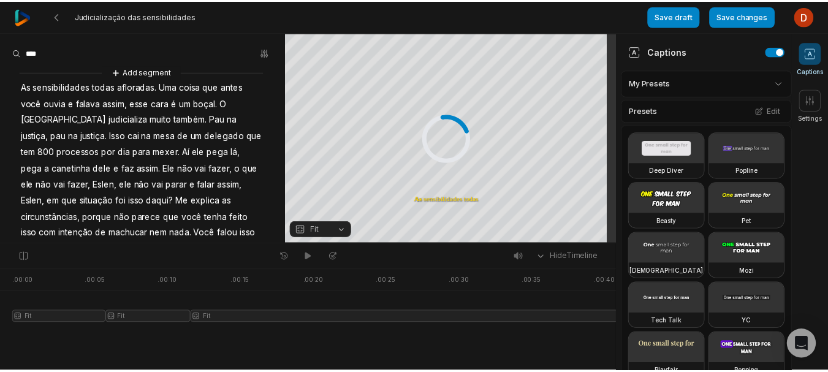
scroll to position [186, 0]
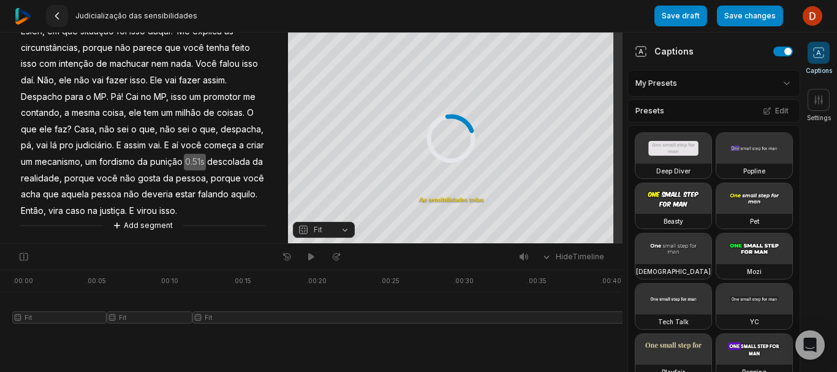
click at [60, 14] on icon at bounding box center [57, 16] width 10 height 10
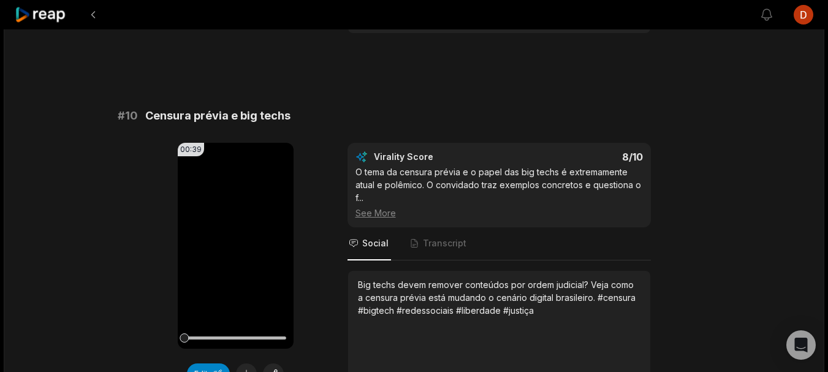
scroll to position [3460, 0]
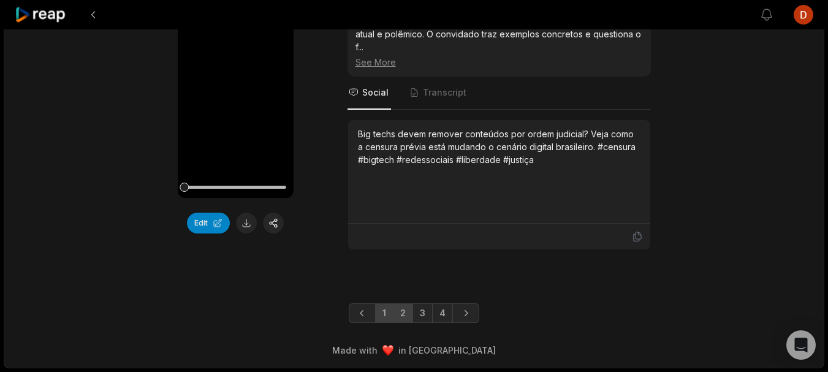
click at [404, 317] on link "2" at bounding box center [403, 313] width 20 height 20
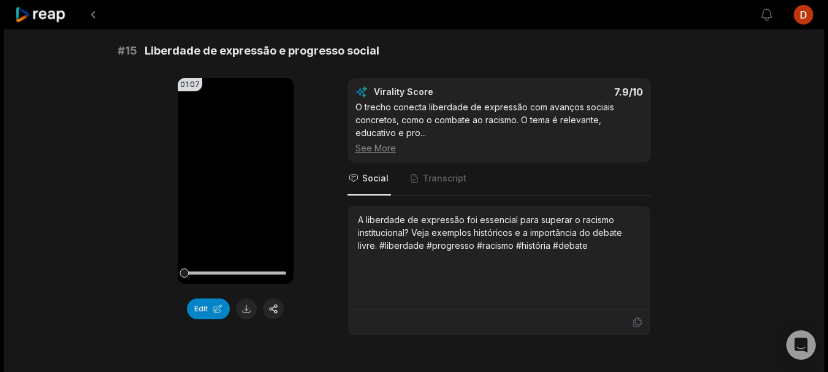
scroll to position [1560, 0]
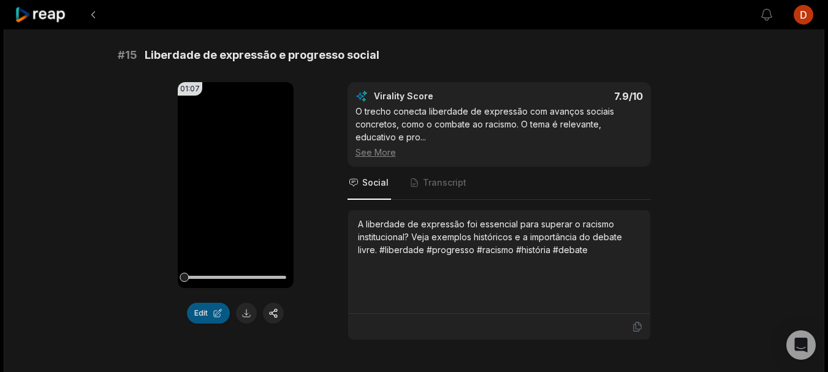
click at [206, 309] on button "Edit" at bounding box center [208, 313] width 43 height 21
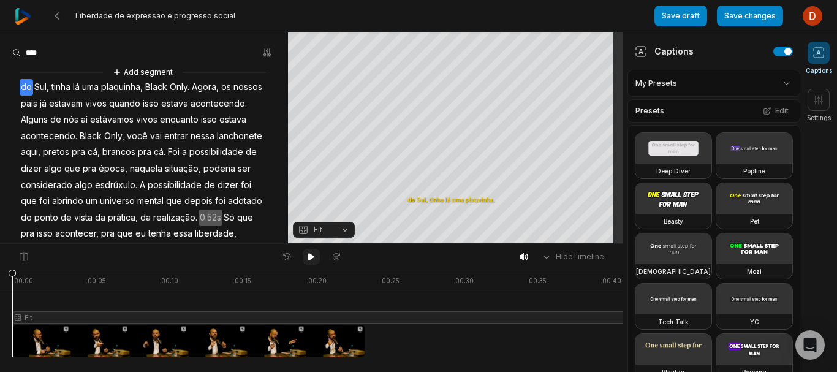
click at [312, 257] on icon at bounding box center [311, 256] width 6 height 7
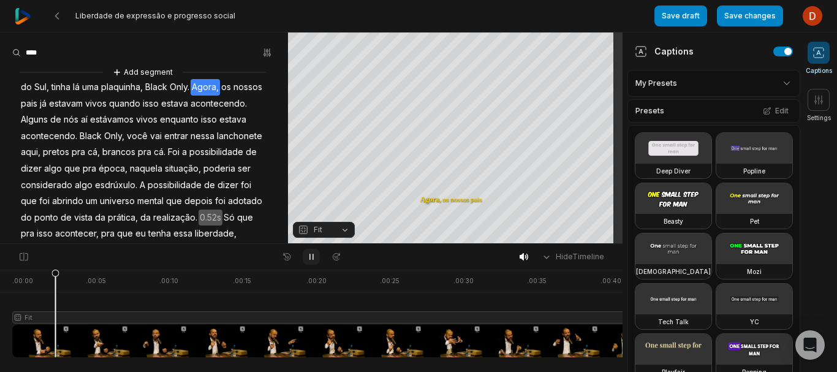
click at [312, 257] on icon at bounding box center [311, 257] width 10 height 10
click at [312, 257] on icon at bounding box center [311, 256] width 6 height 7
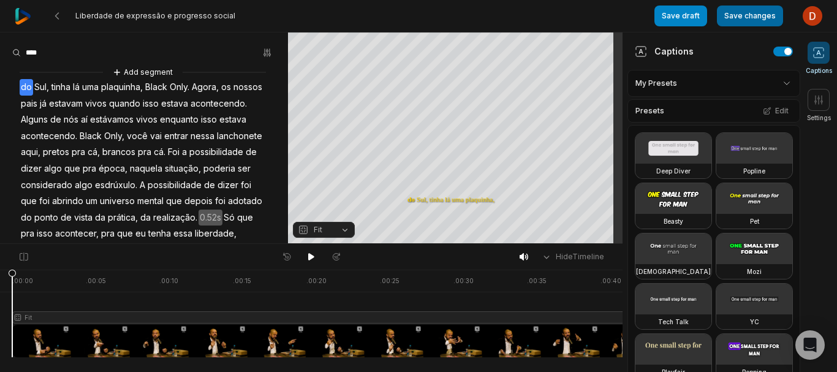
click at [749, 11] on button "Save changes" at bounding box center [750, 16] width 66 height 21
